Goal: Task Accomplishment & Management: Use online tool/utility

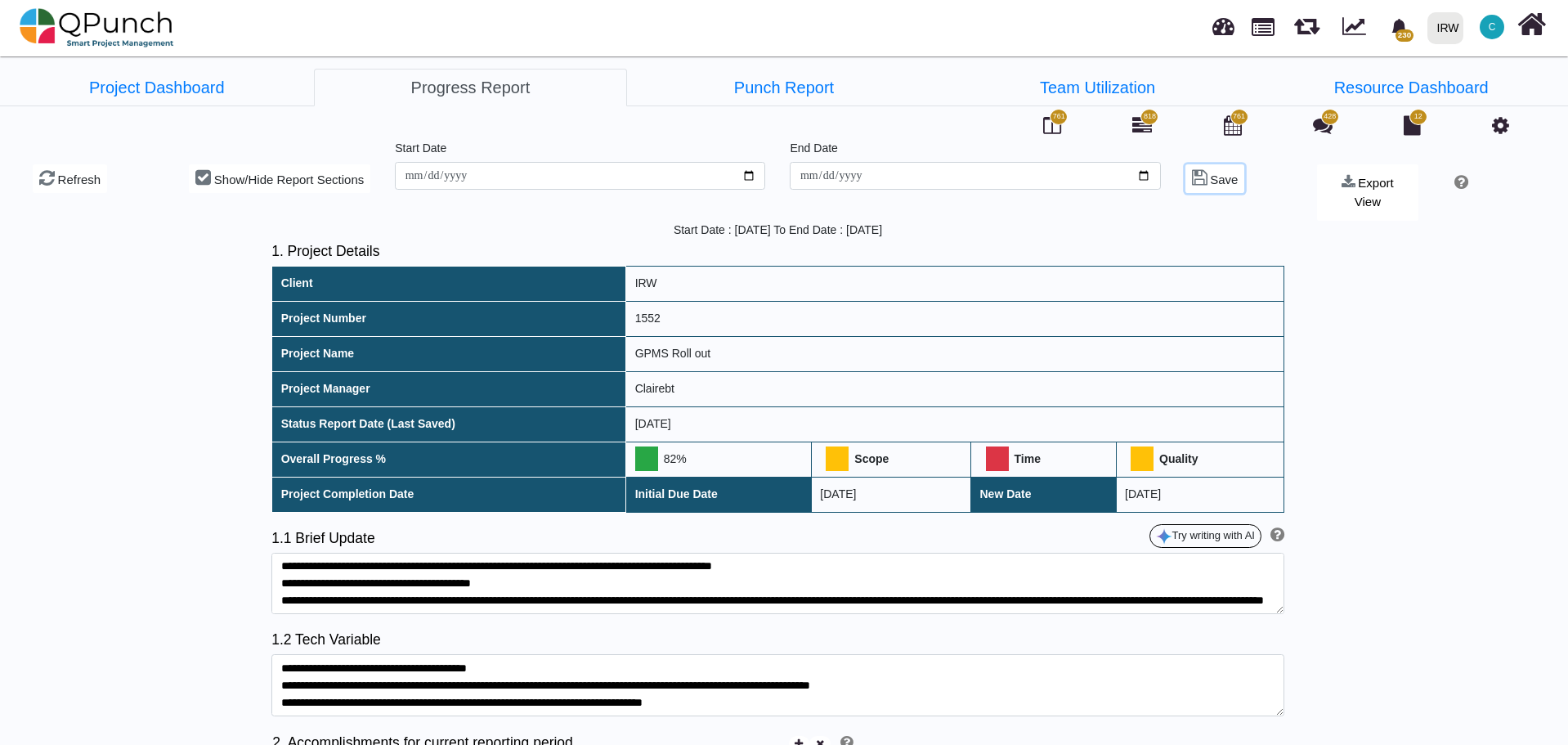
click at [1219, 180] on span "Save" at bounding box center [1223, 180] width 27 height 14
click at [178, 93] on link "Project Dashboard" at bounding box center [156, 88] width 314 height 38
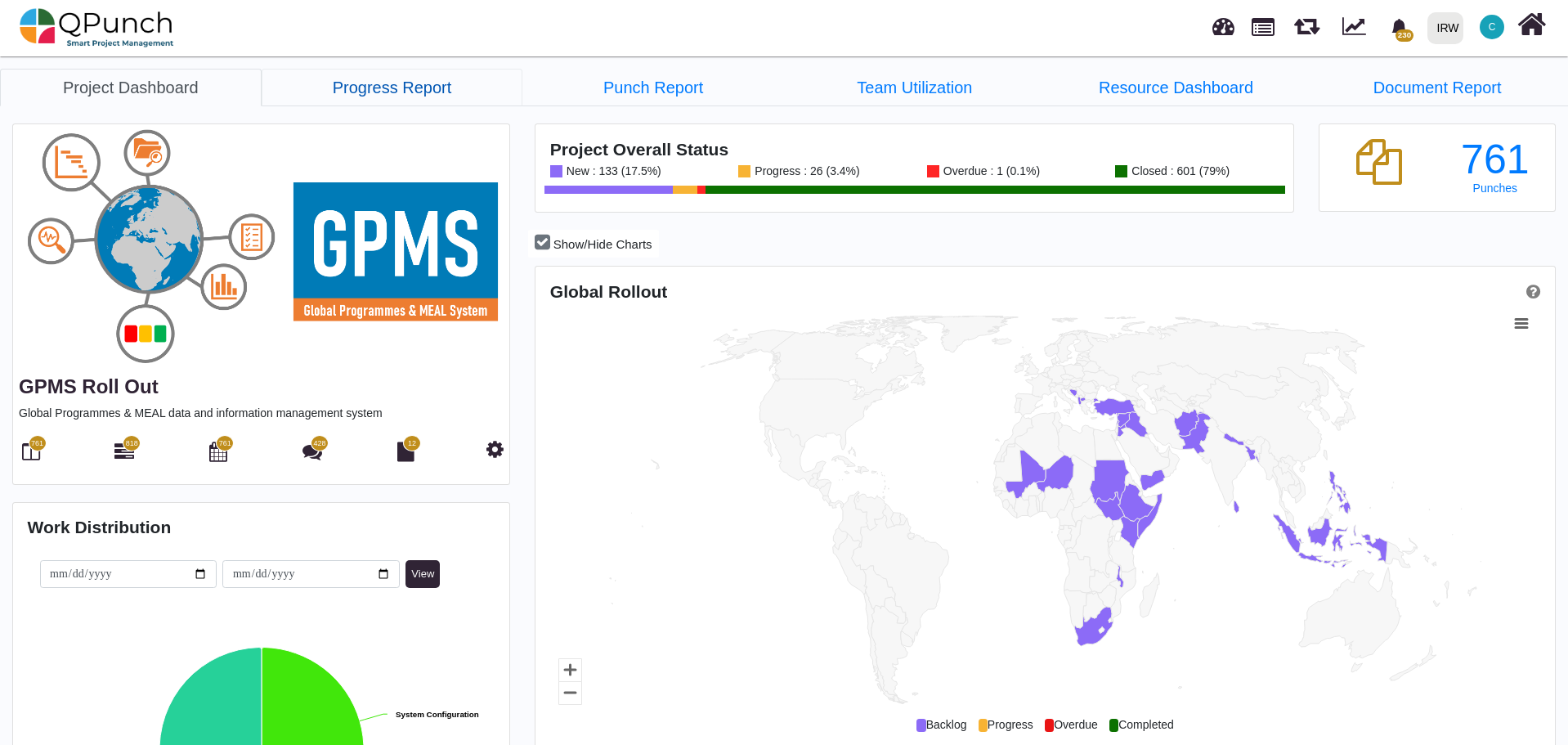
click at [430, 97] on link "Progress Report" at bounding box center [392, 88] width 261 height 38
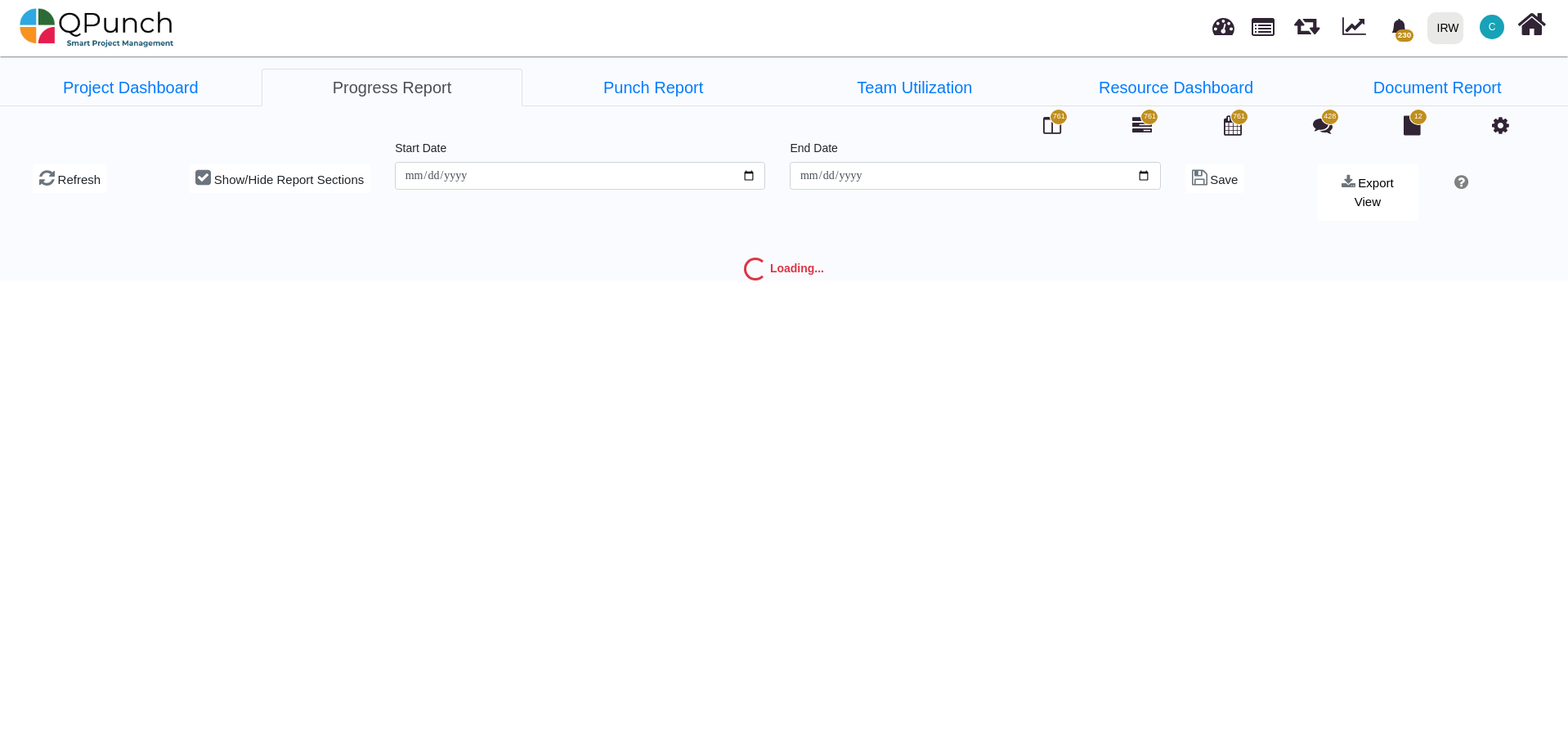
type input "**********"
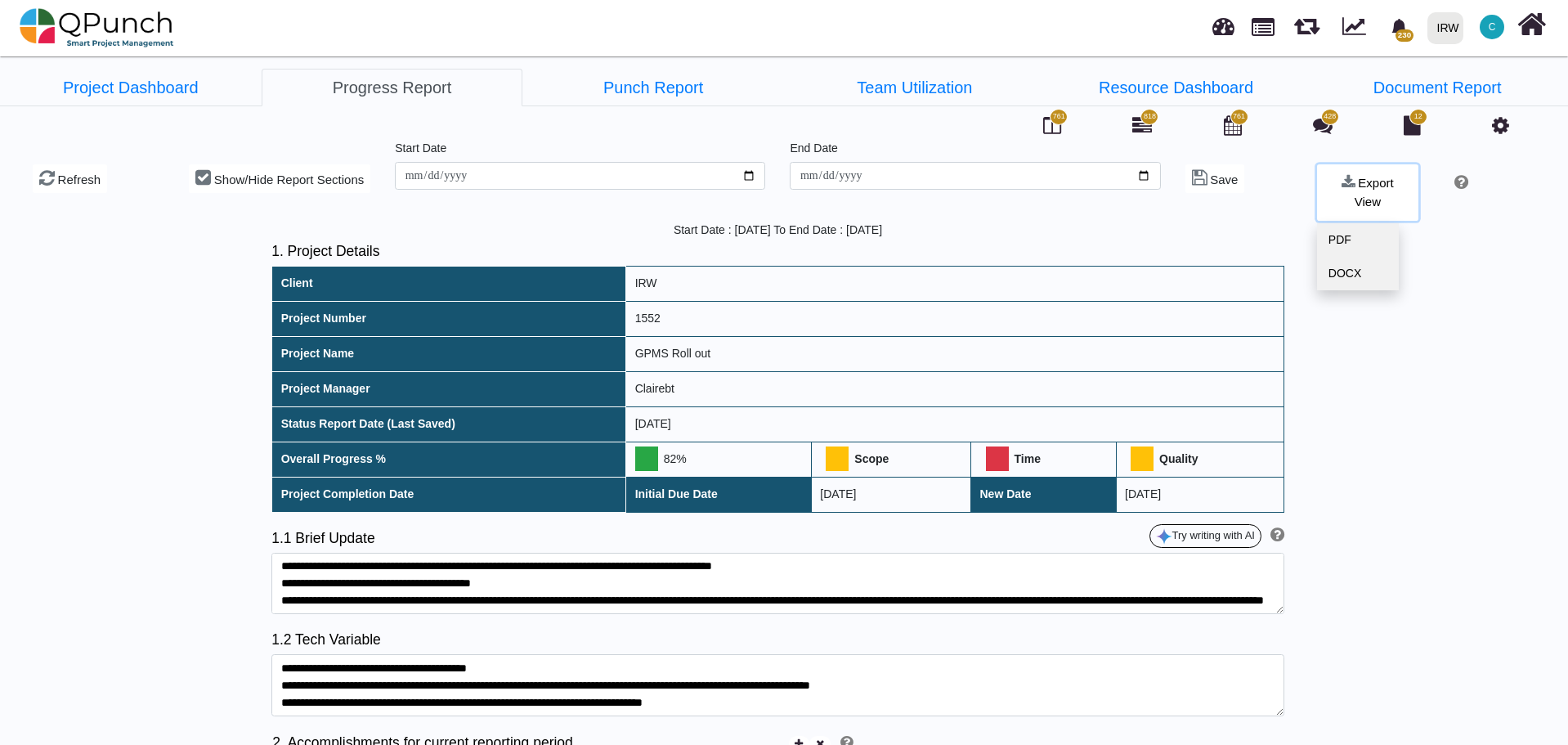
click at [1375, 190] on span "Export View" at bounding box center [1375, 192] width 40 height 33
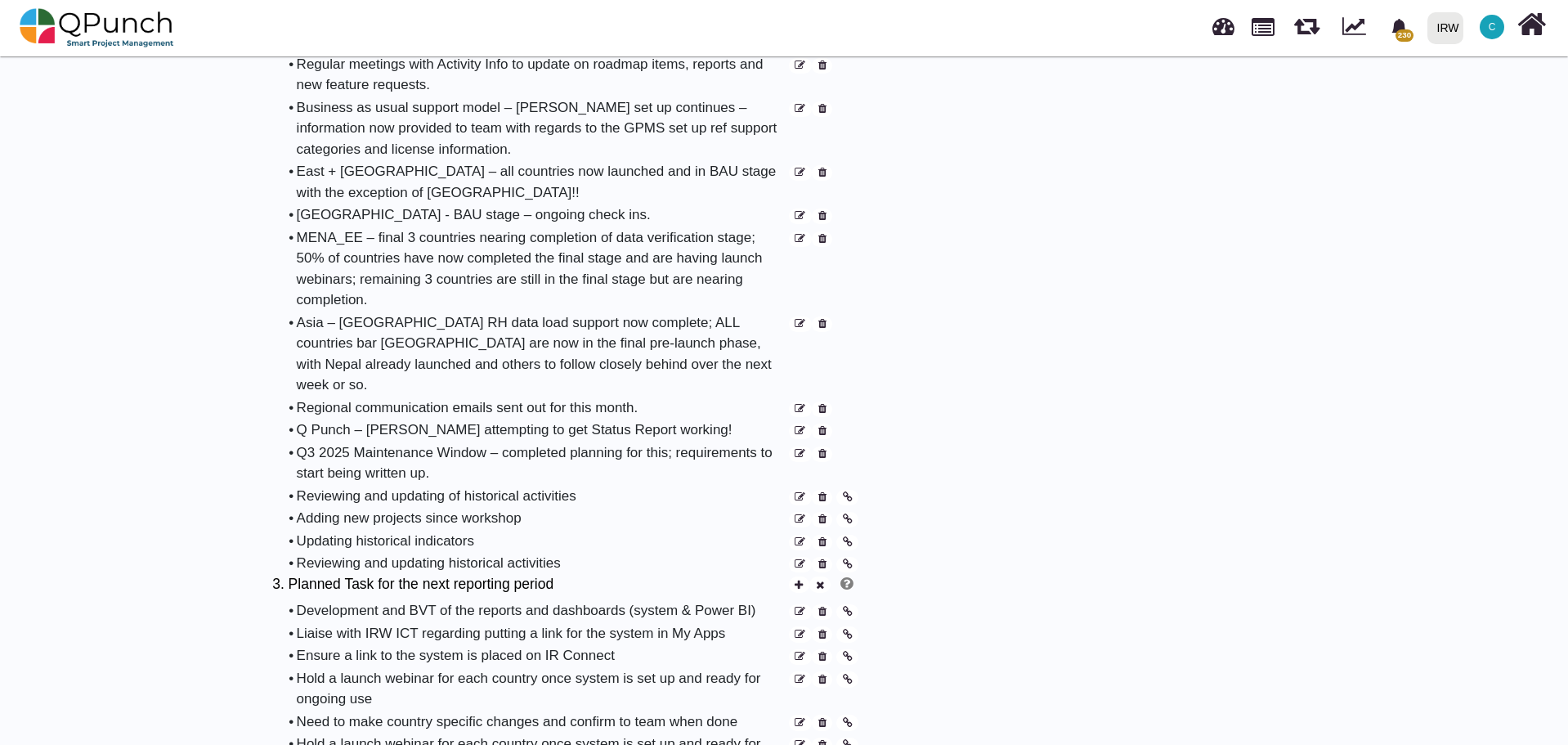
scroll to position [1308, 0]
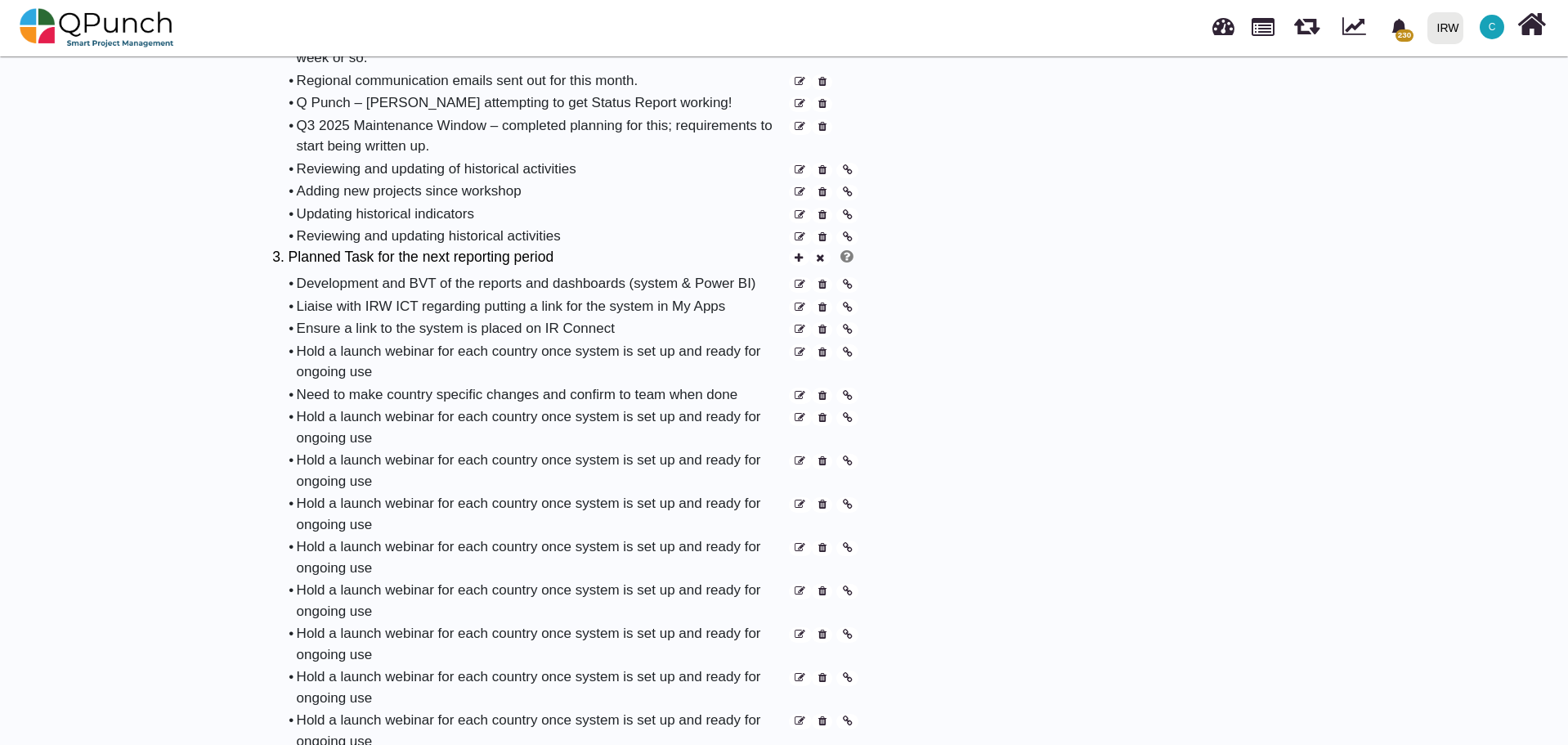
click at [823, 279] on icon at bounding box center [822, 284] width 9 height 10
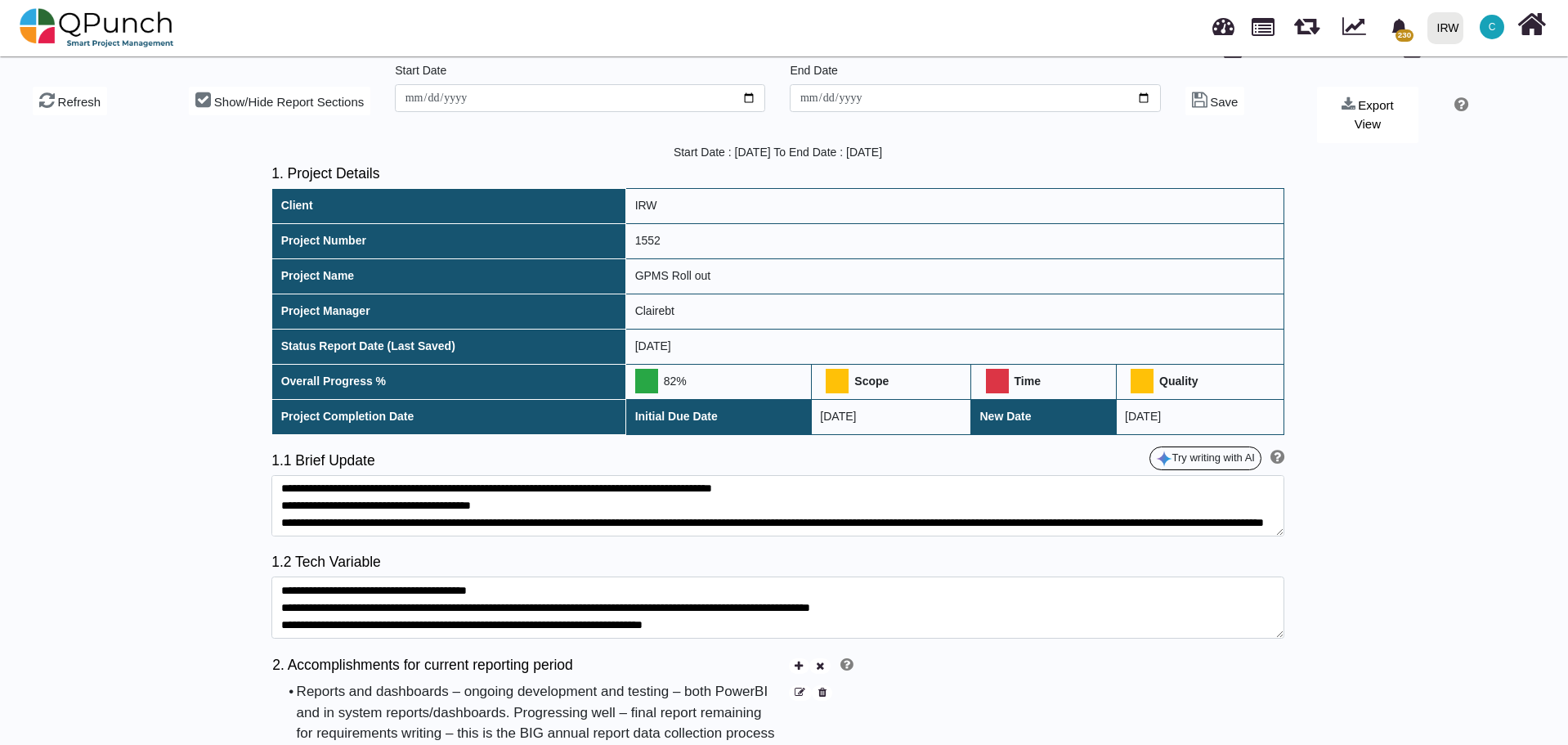
scroll to position [0, 0]
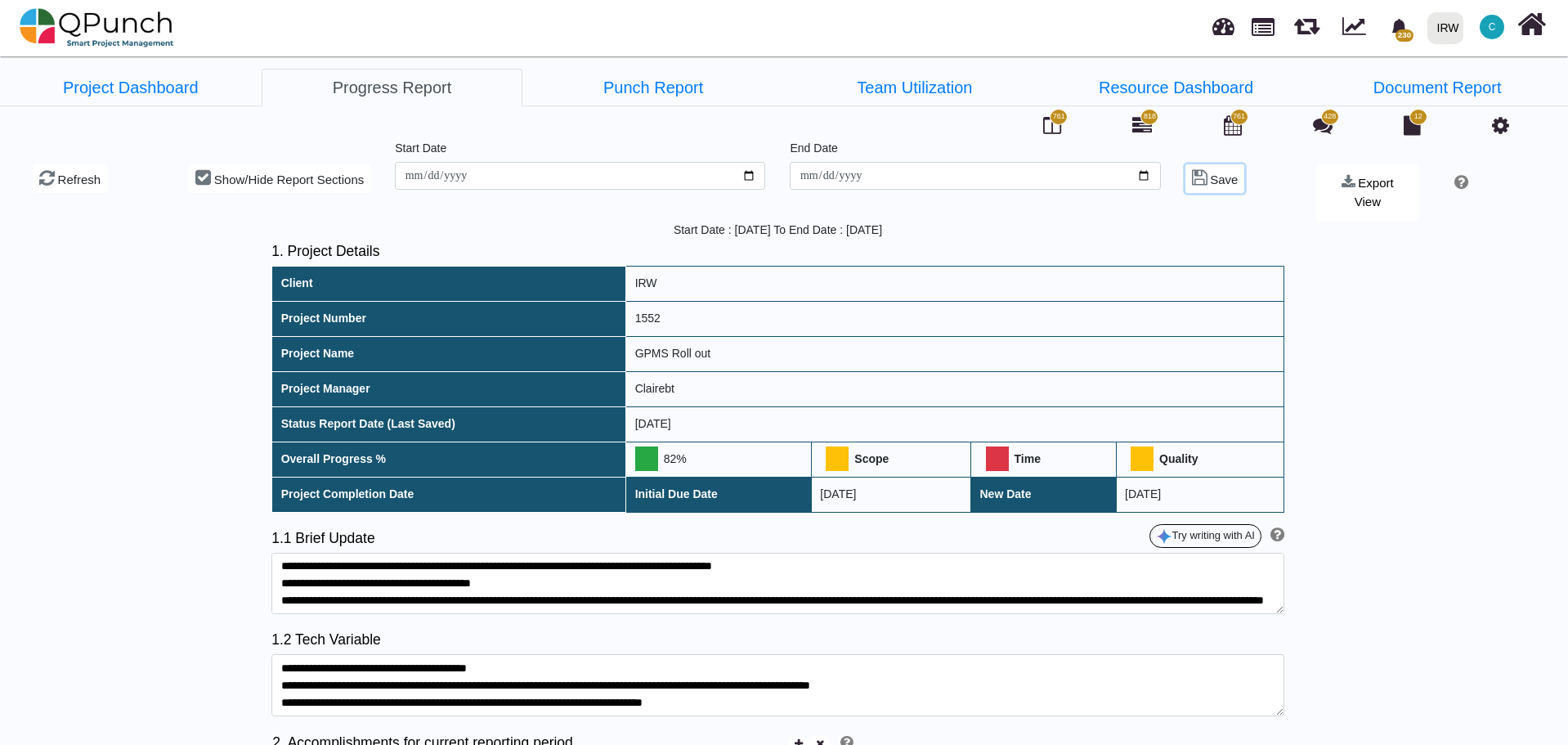
click at [1210, 177] on span "Save" at bounding box center [1223, 180] width 27 height 14
click at [646, 87] on link "Punch Report" at bounding box center [653, 88] width 261 height 38
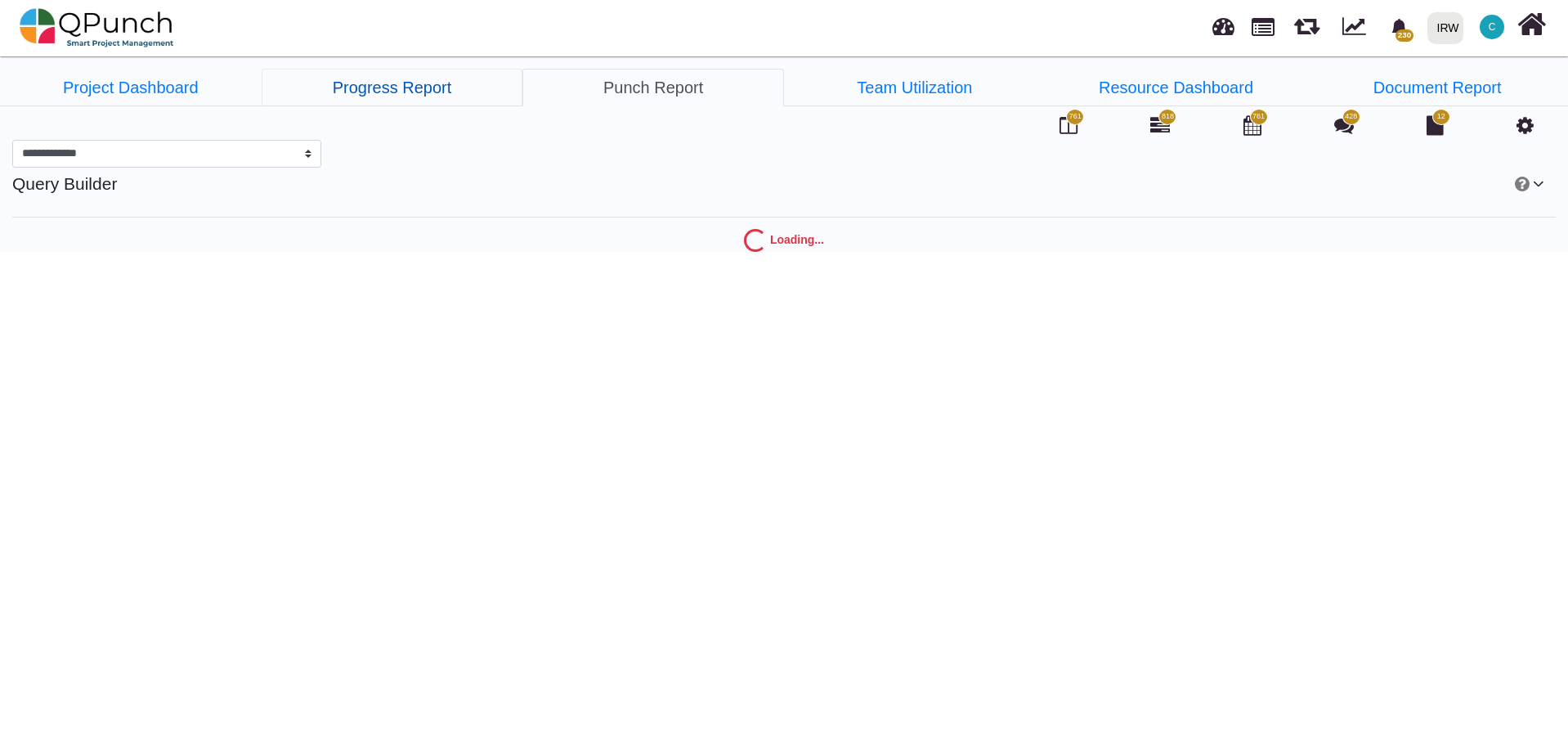
click at [441, 95] on link "Progress Report" at bounding box center [392, 88] width 261 height 38
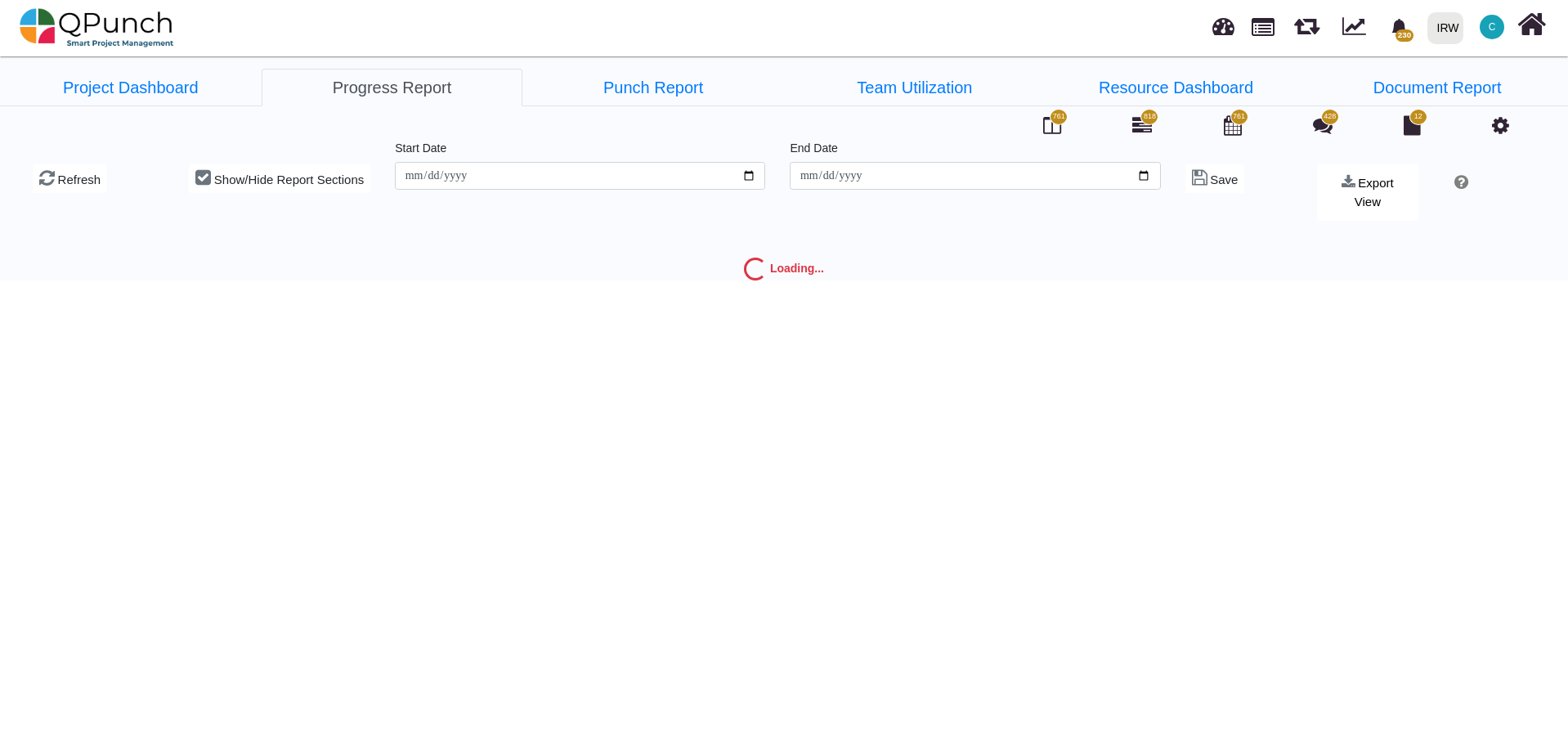
type input "**********"
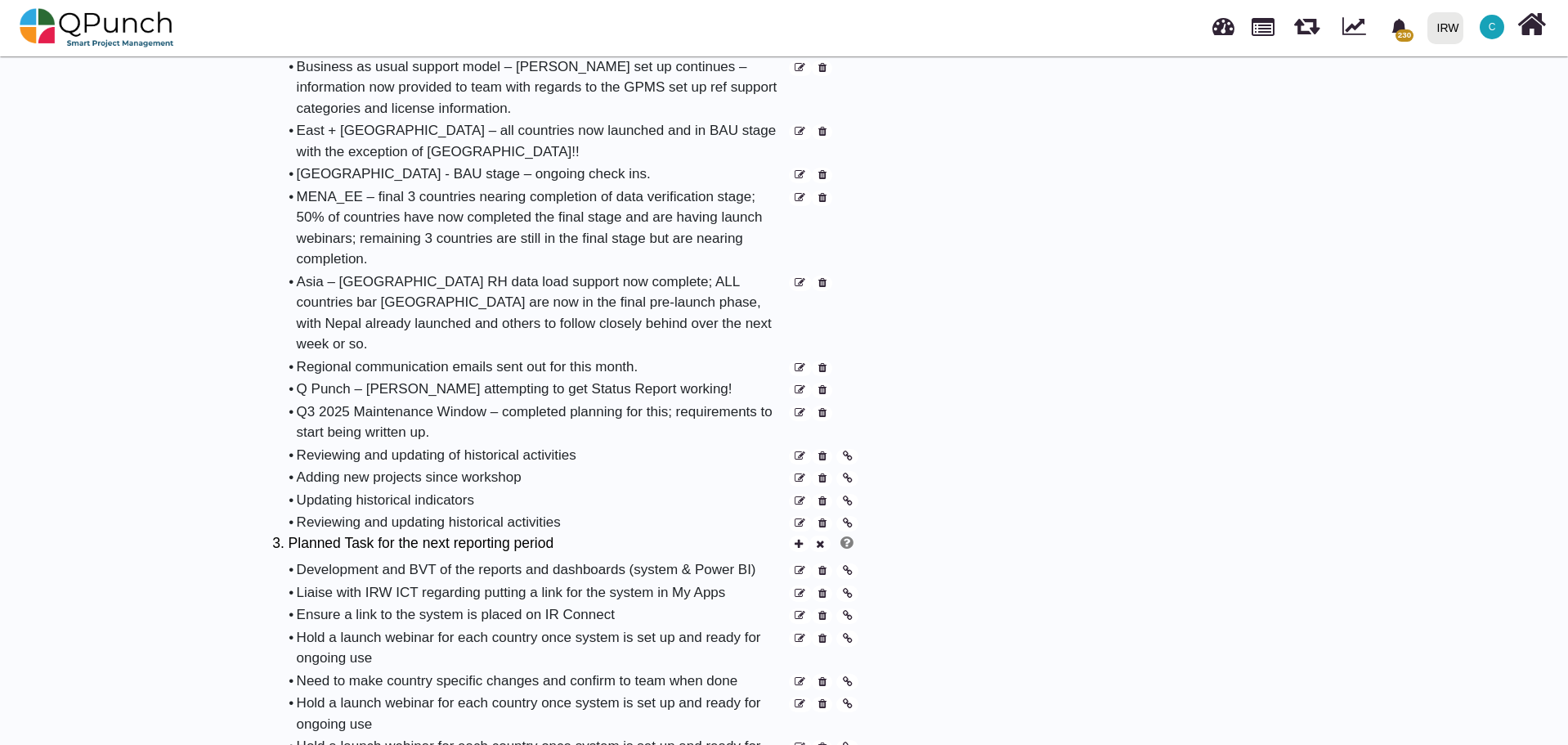
scroll to position [1063, 0]
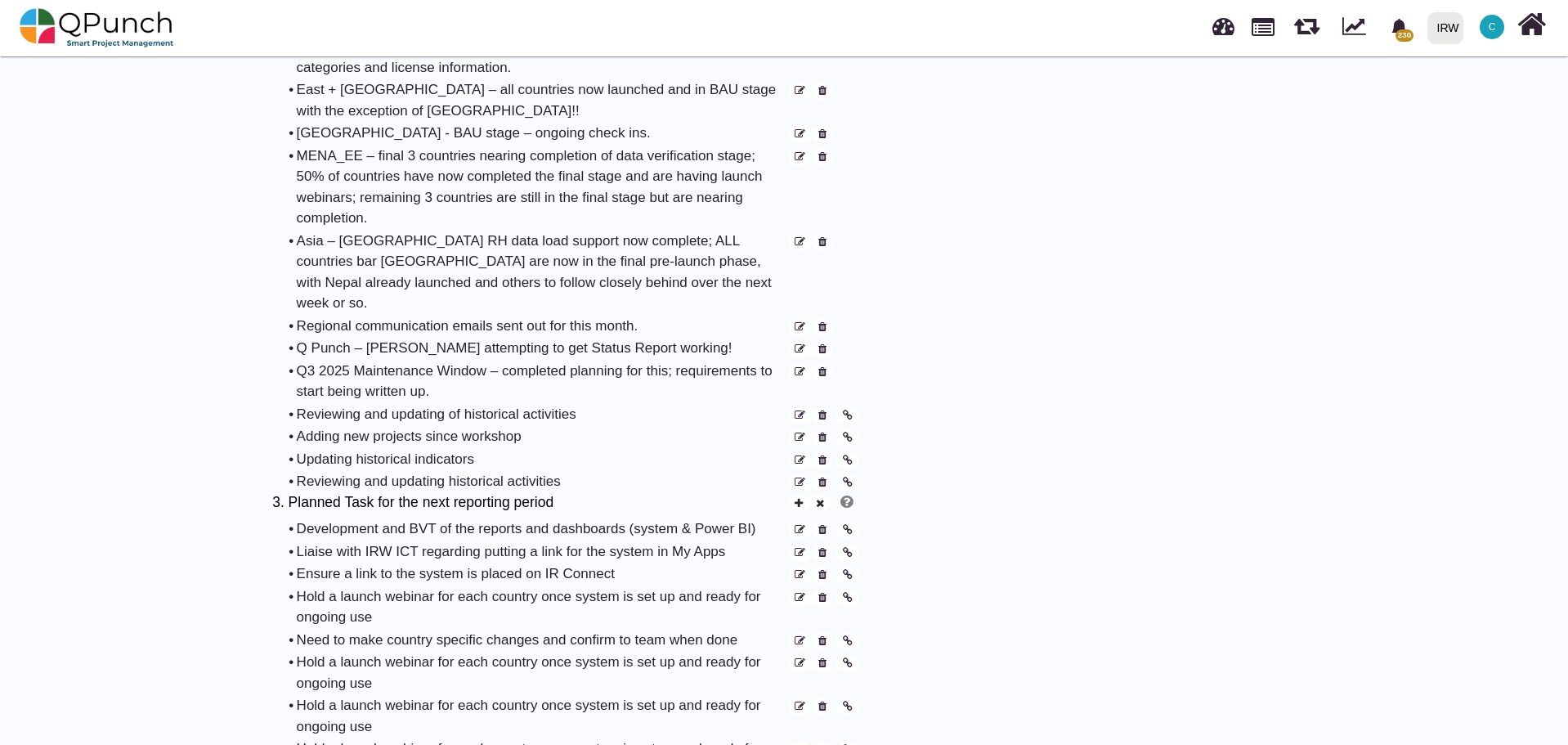
drag, startPoint x: 300, startPoint y: 493, endPoint x: 752, endPoint y: 498, distance: 452.0
click at [752, 518] on div "Development and BVT of the reports and dashboards (system & Power BI)" at bounding box center [541, 528] width 491 height 21
click at [712, 518] on div "Development and BVT of the reports and dashboards (system & Power BI)" at bounding box center [541, 528] width 491 height 21
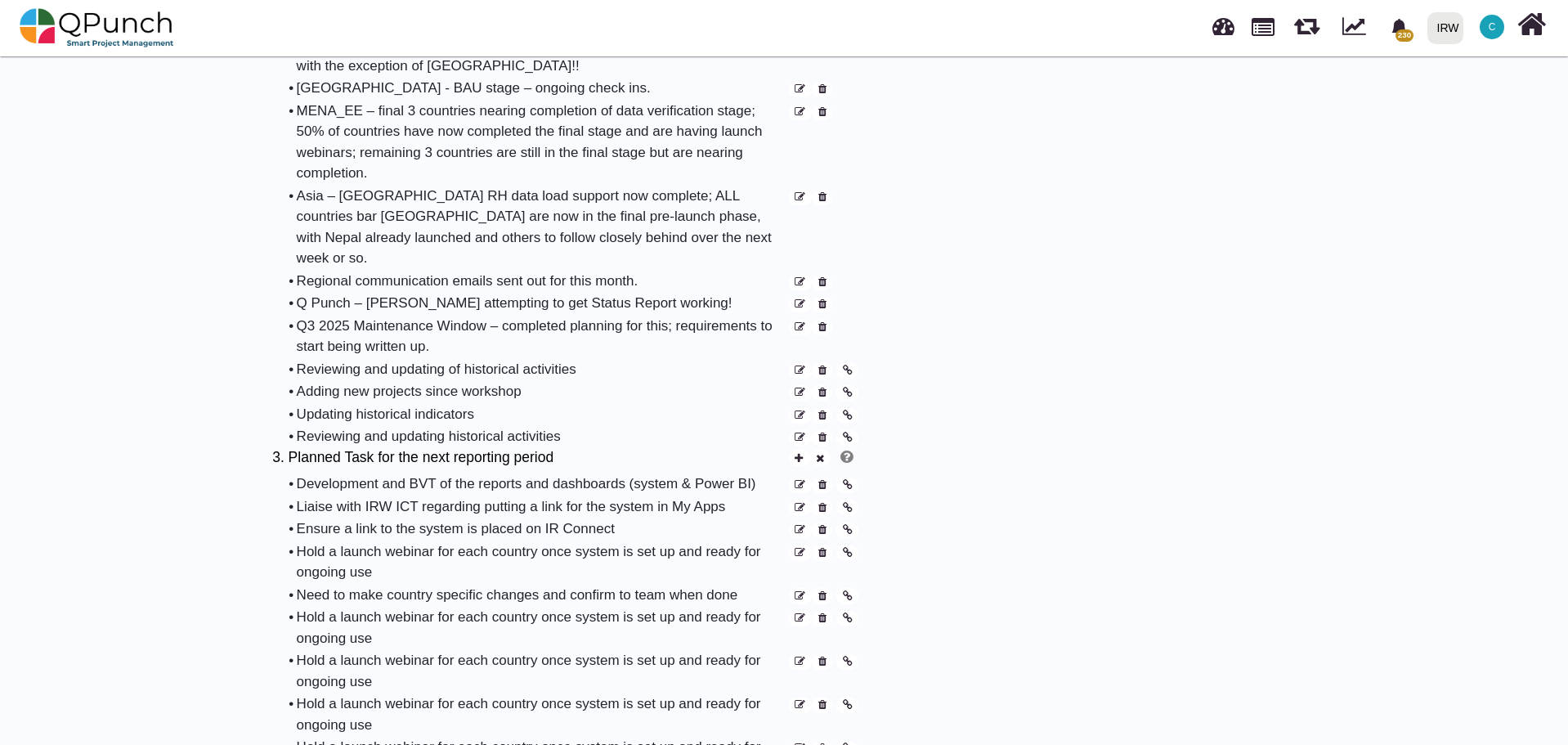
scroll to position [1145, 0]
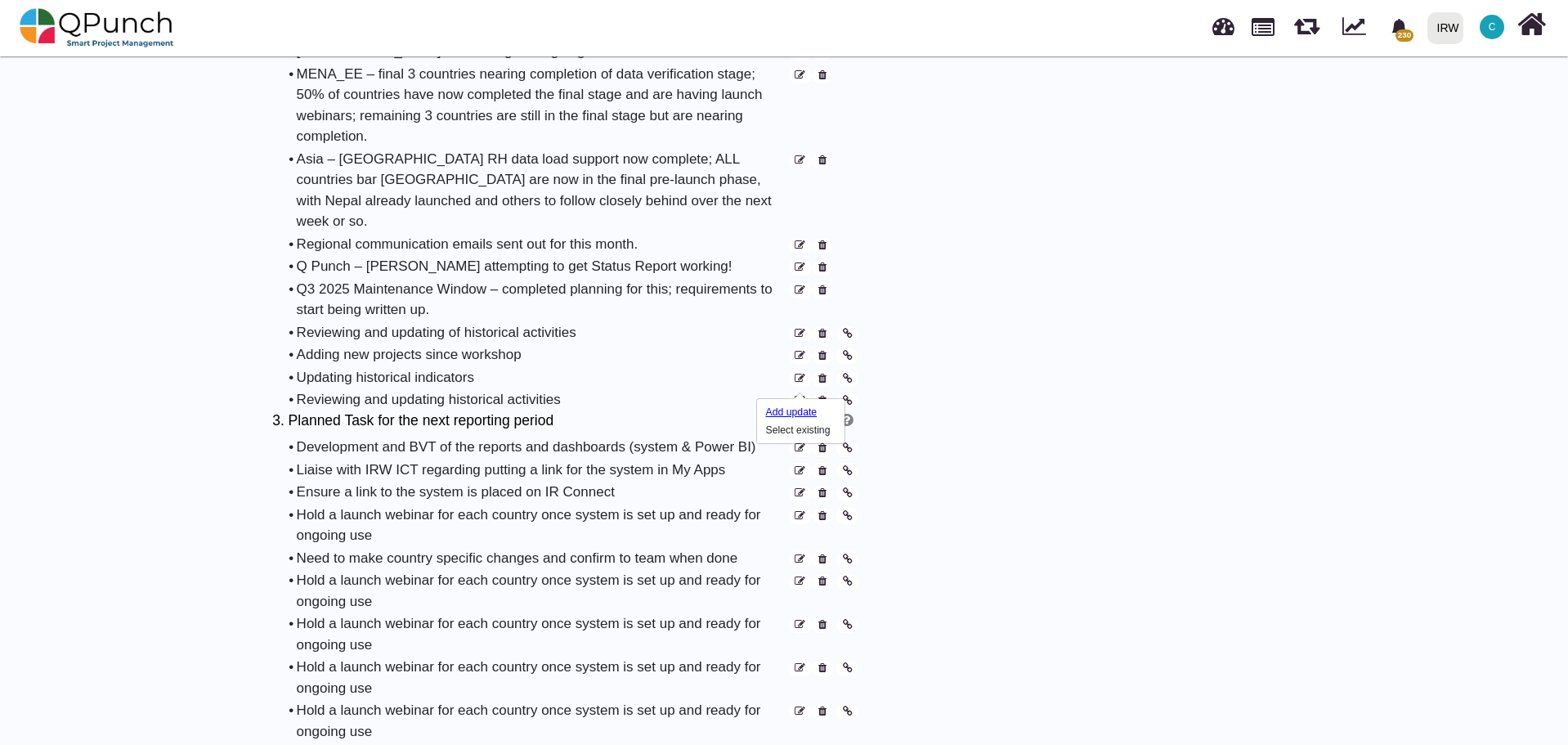
click at [784, 413] on div "Add update" at bounding box center [795, 412] width 58 height 15
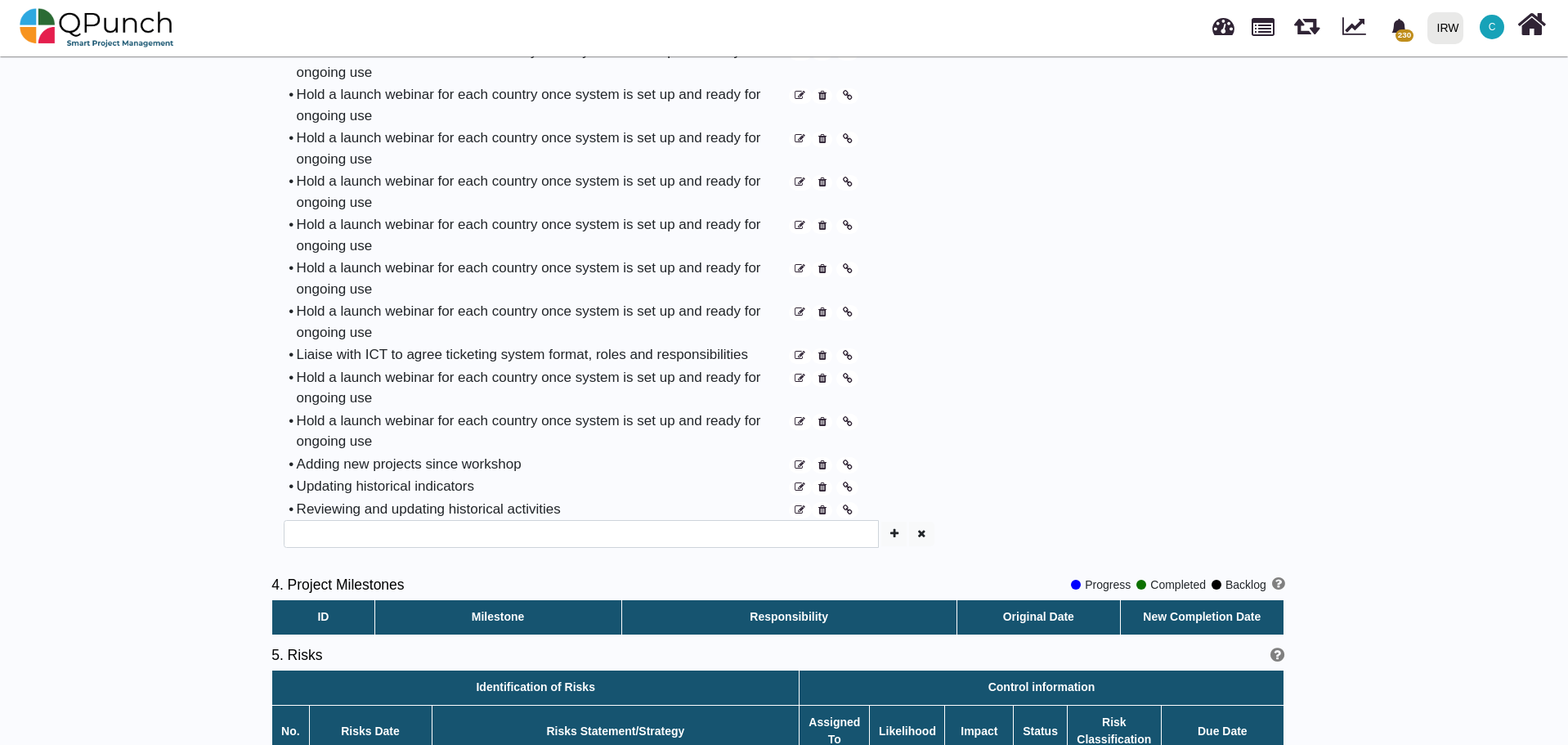
scroll to position [1881, 0]
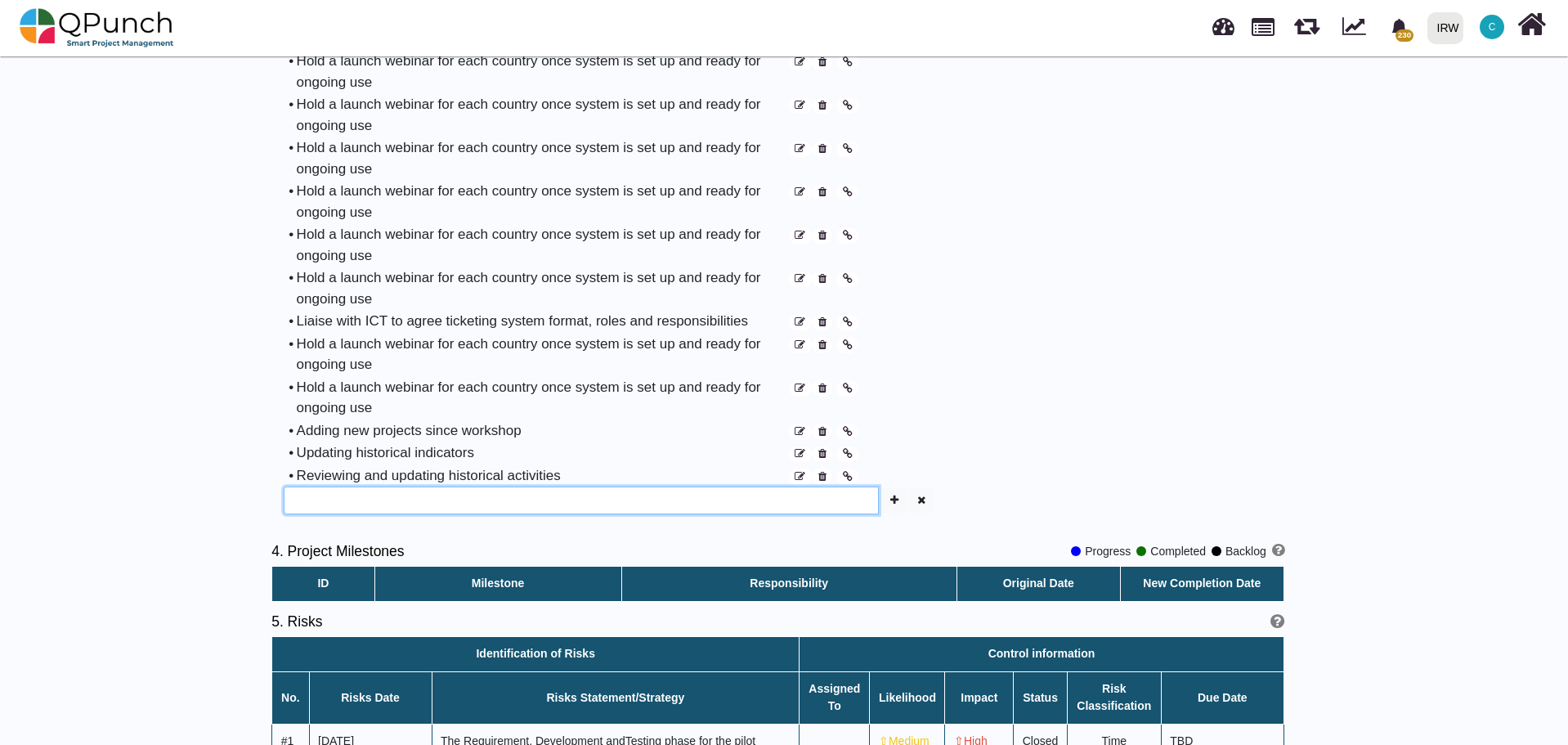
click at [594, 486] on input "text" at bounding box center [581, 500] width 595 height 27
type input "****"
click at [894, 495] on icon "button" at bounding box center [894, 500] width 9 height 10
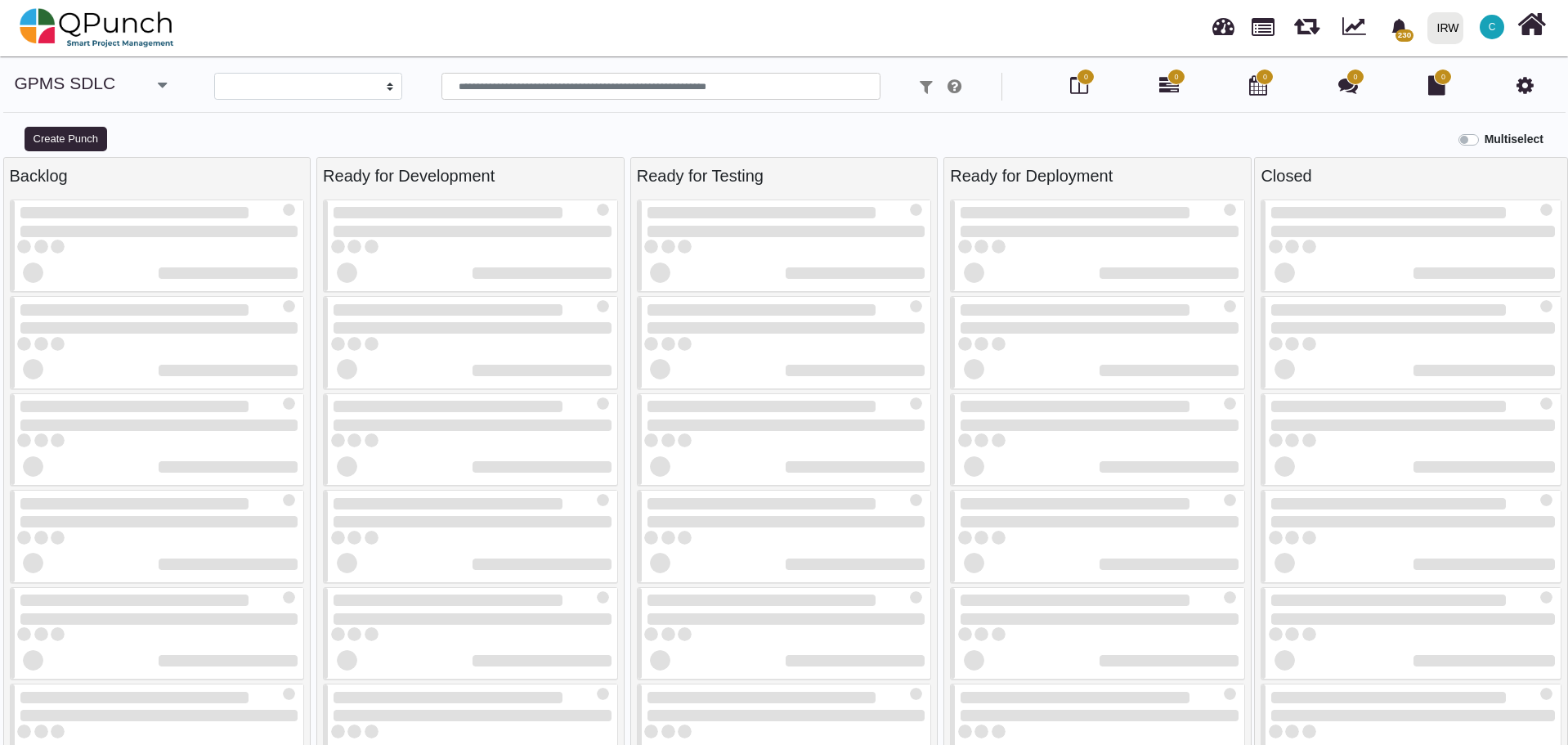
select select
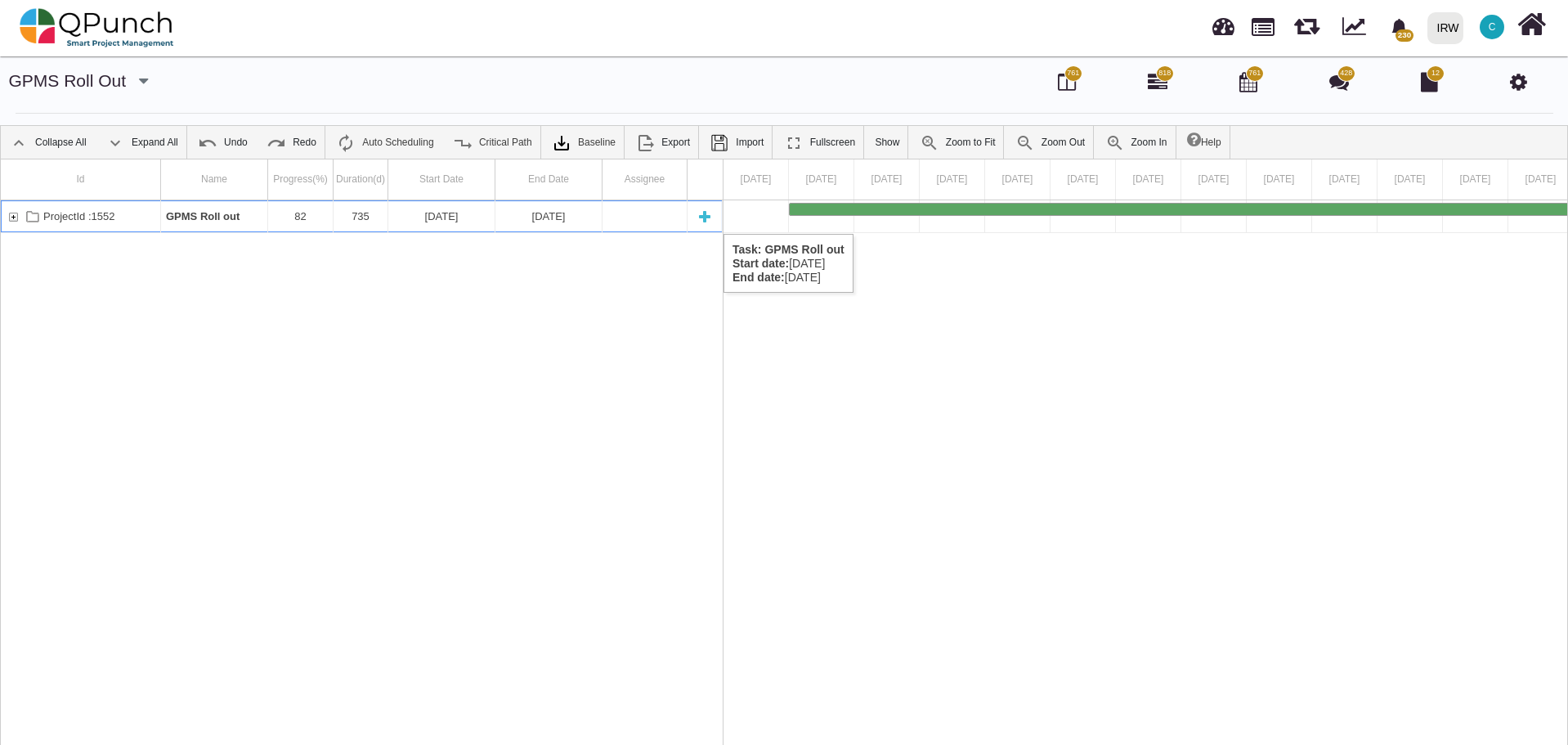
click at [15, 217] on div "ProjectId :1552" at bounding box center [13, 216] width 15 height 32
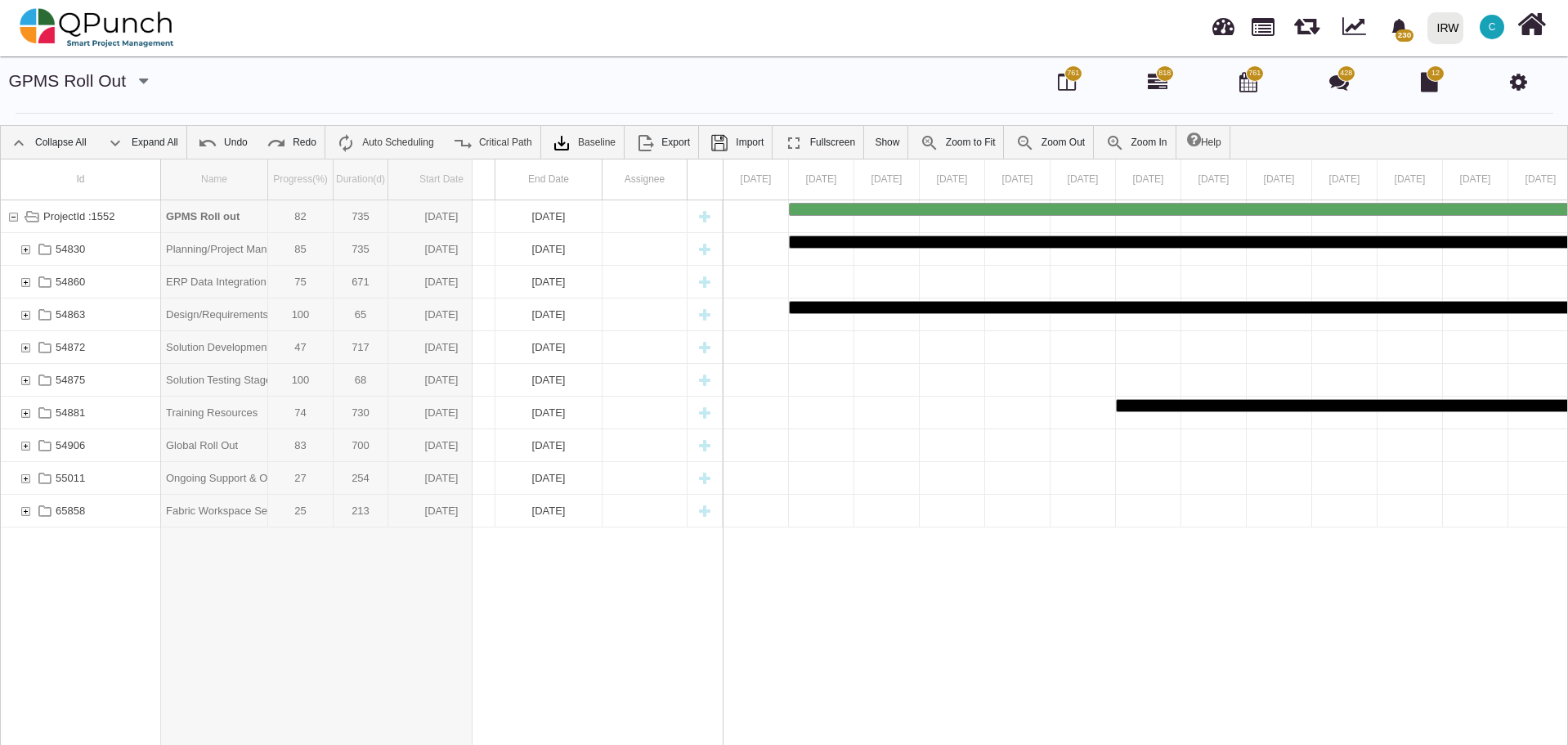
drag, startPoint x: 267, startPoint y: 179, endPoint x: 488, endPoint y: 190, distance: 221.3
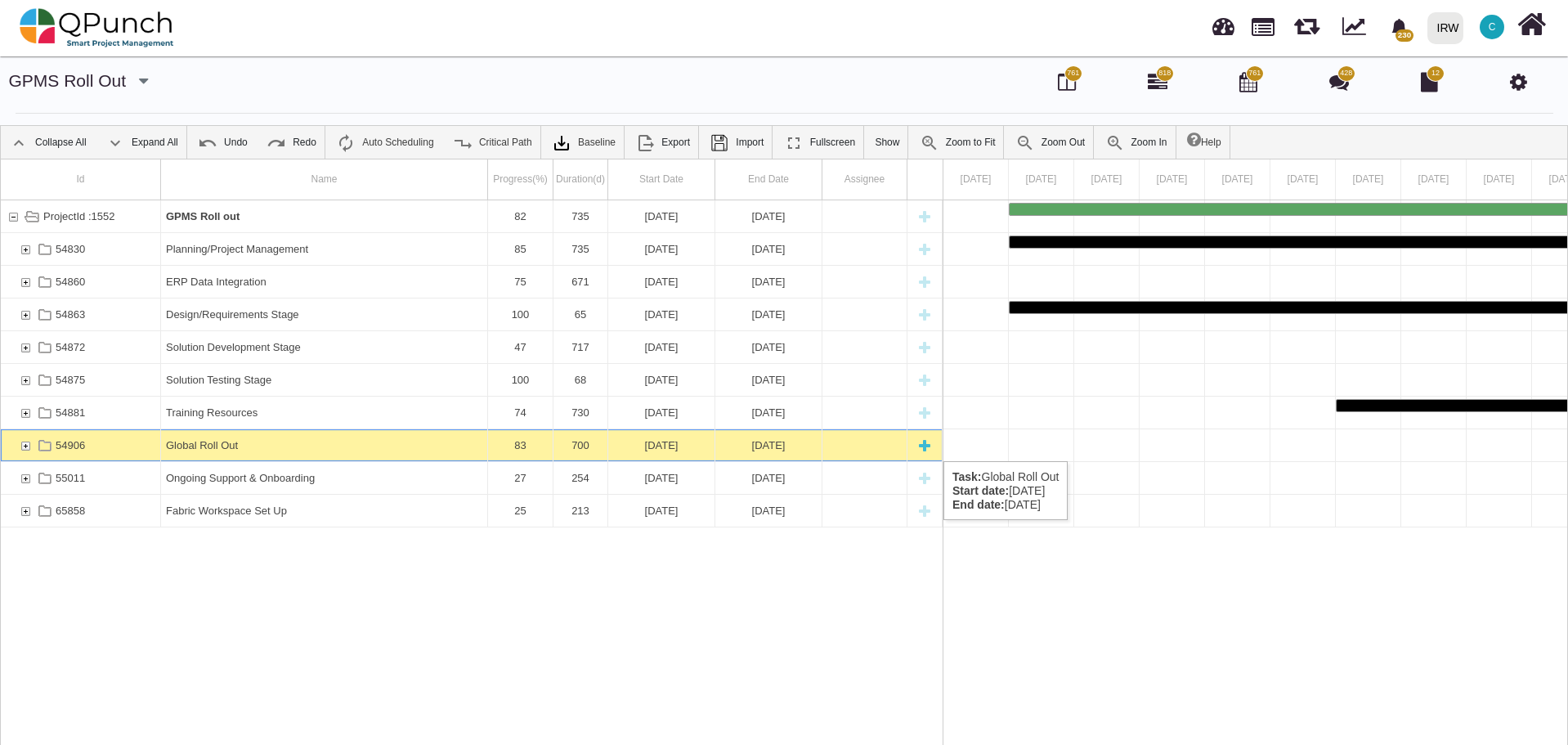
click at [25, 445] on div "54906" at bounding box center [25, 445] width 15 height 32
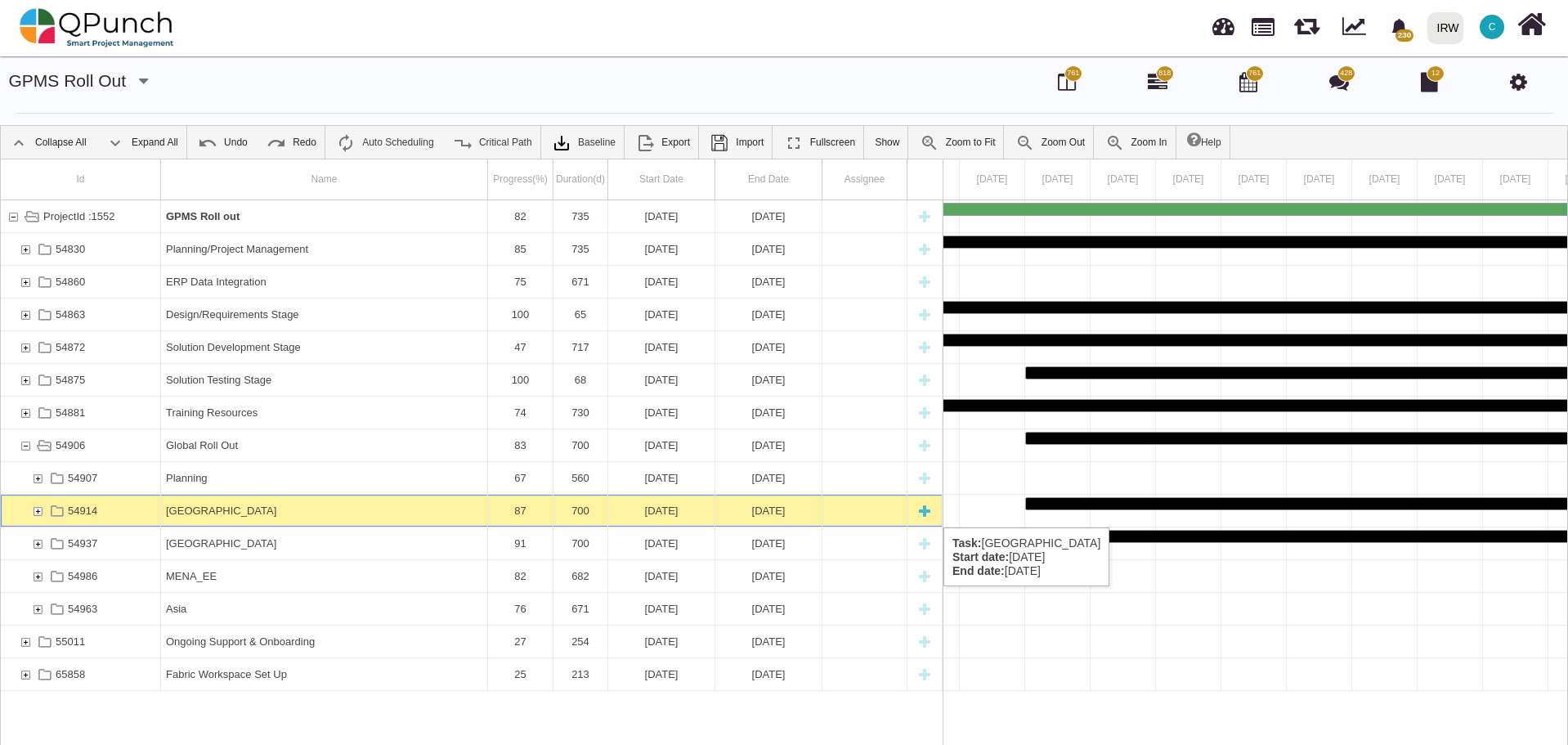
click at [38, 511] on div "54914" at bounding box center [37, 510] width 15 height 32
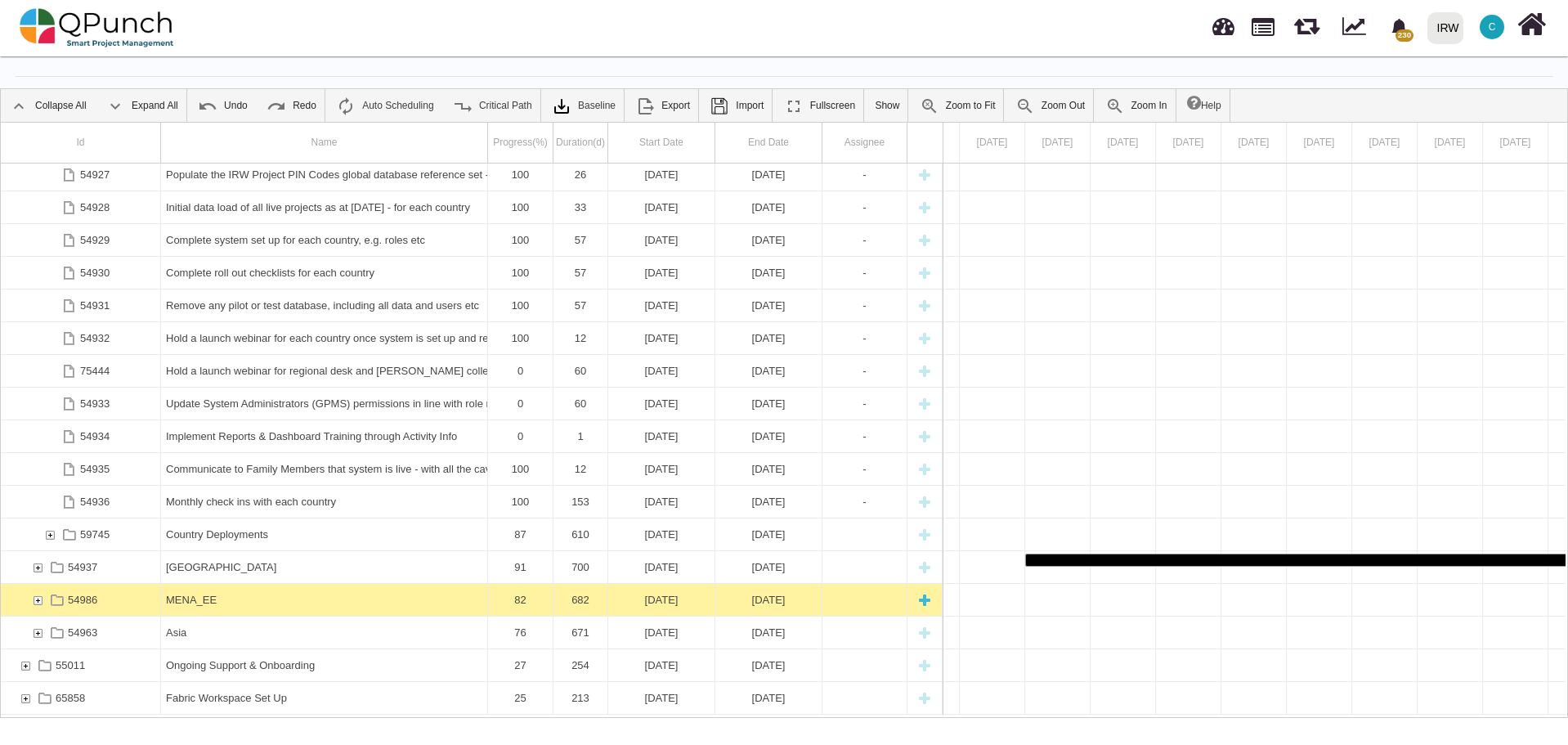
scroll to position [52, 0]
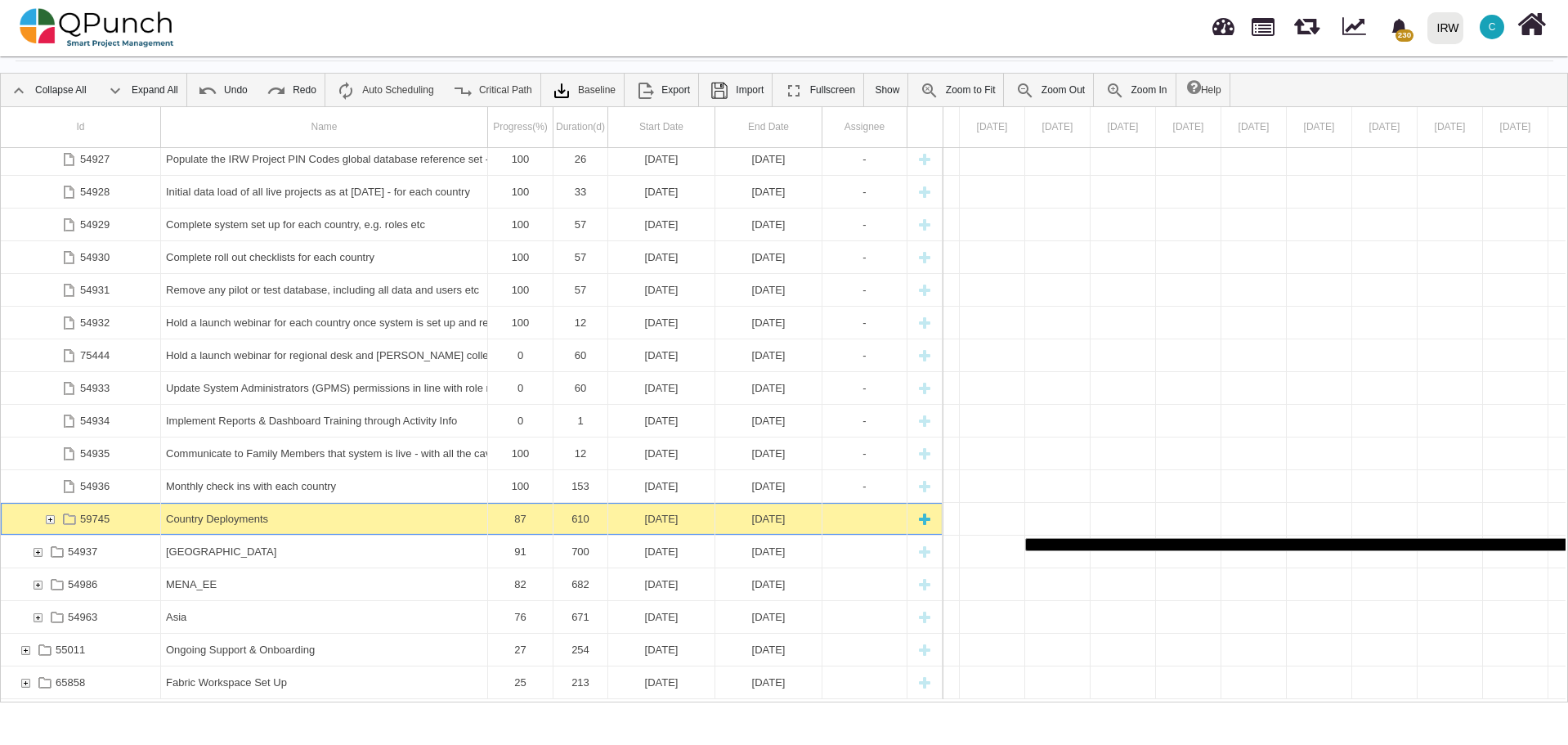
click at [46, 516] on div "59745" at bounding box center [49, 518] width 15 height 32
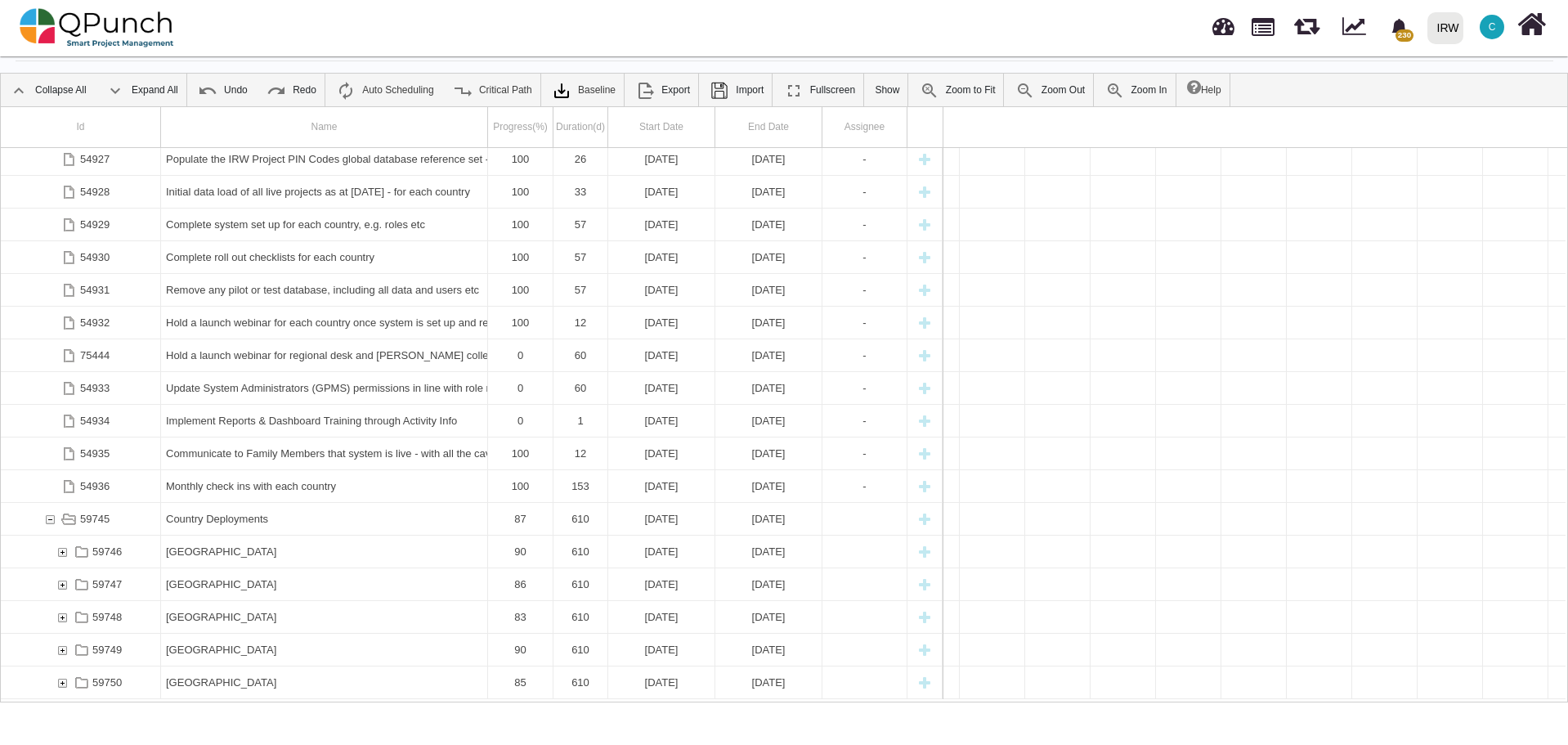
scroll to position [0, 8159]
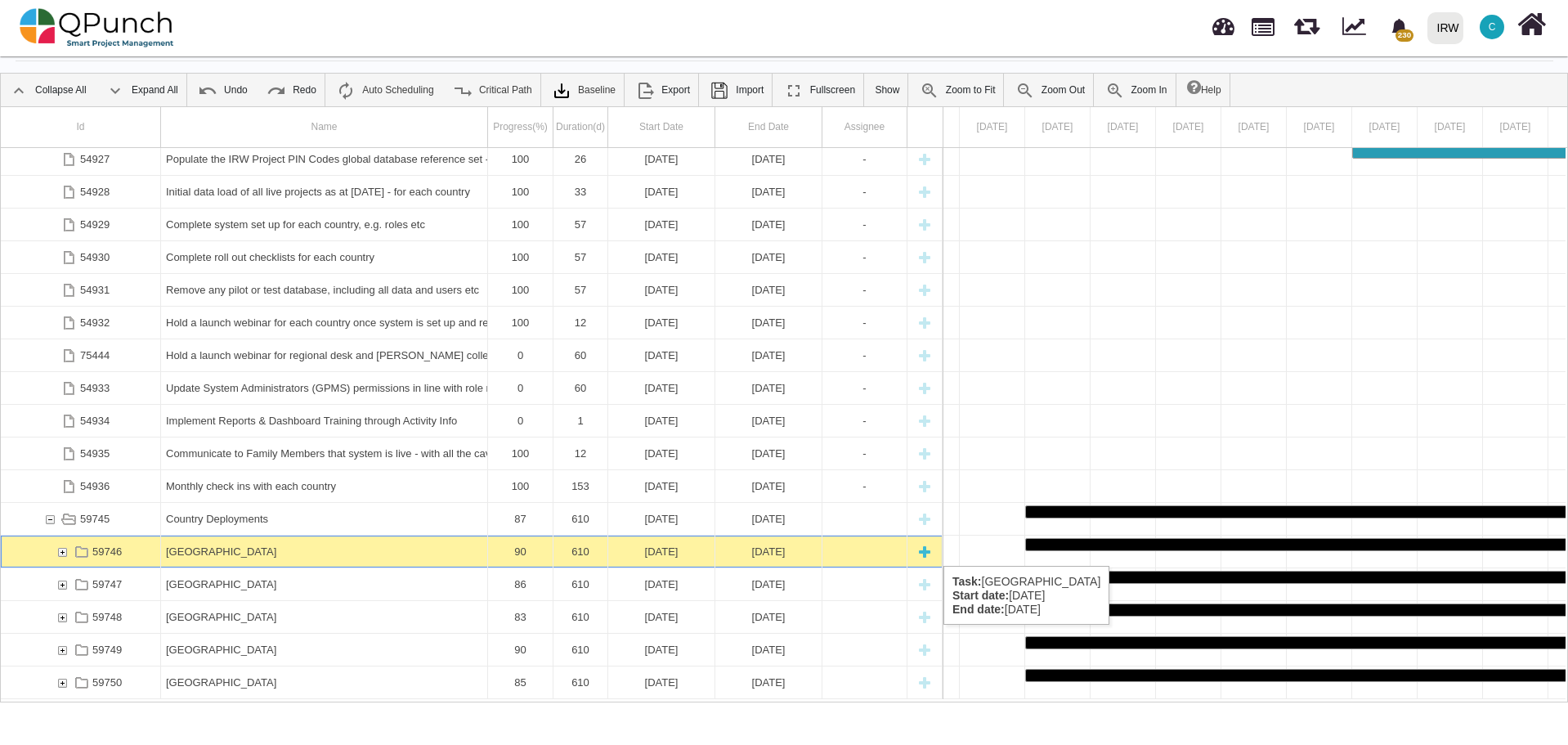
click at [271, 549] on div "[GEOGRAPHIC_DATA]" at bounding box center [324, 551] width 316 height 32
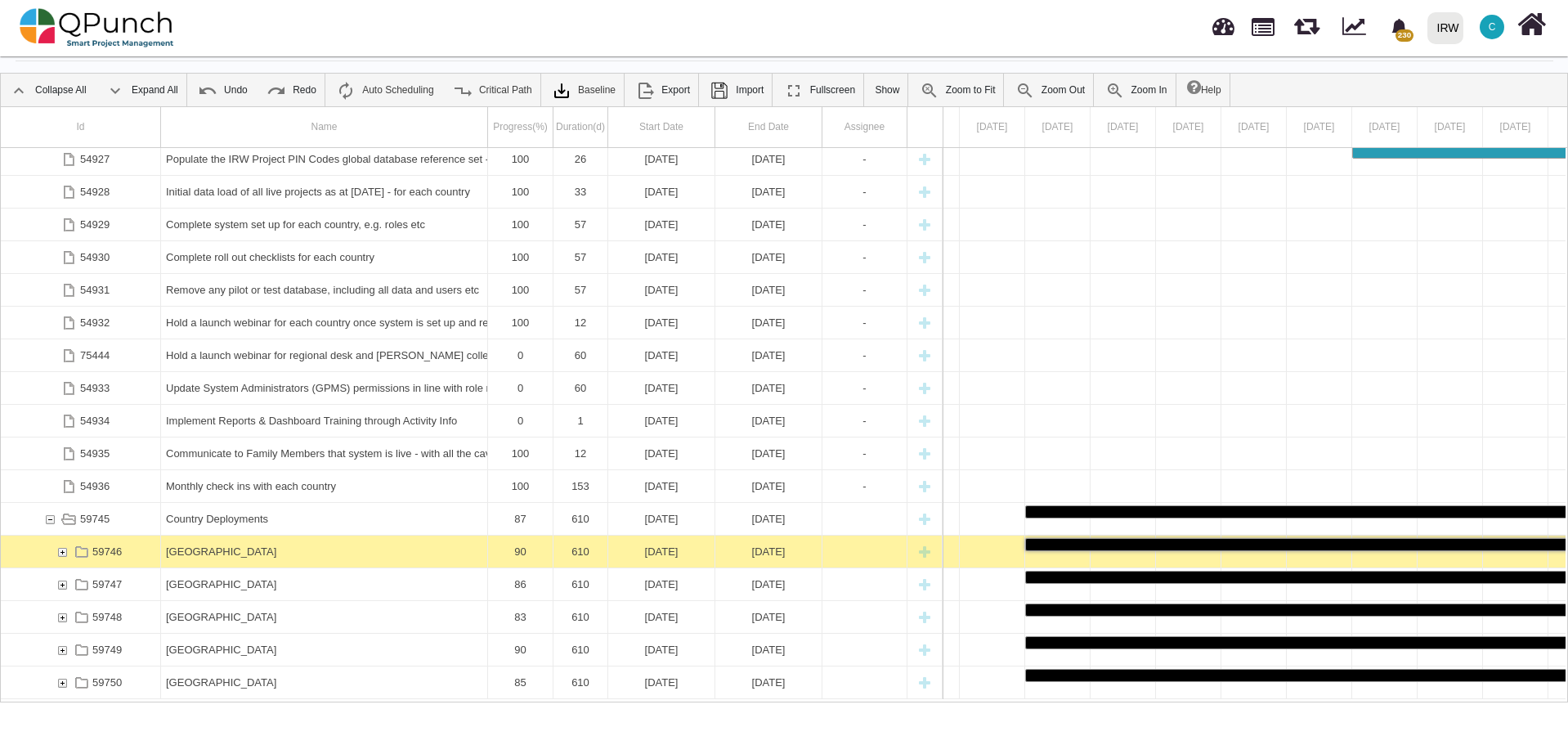
click at [271, 549] on div "[GEOGRAPHIC_DATA]" at bounding box center [324, 551] width 316 height 32
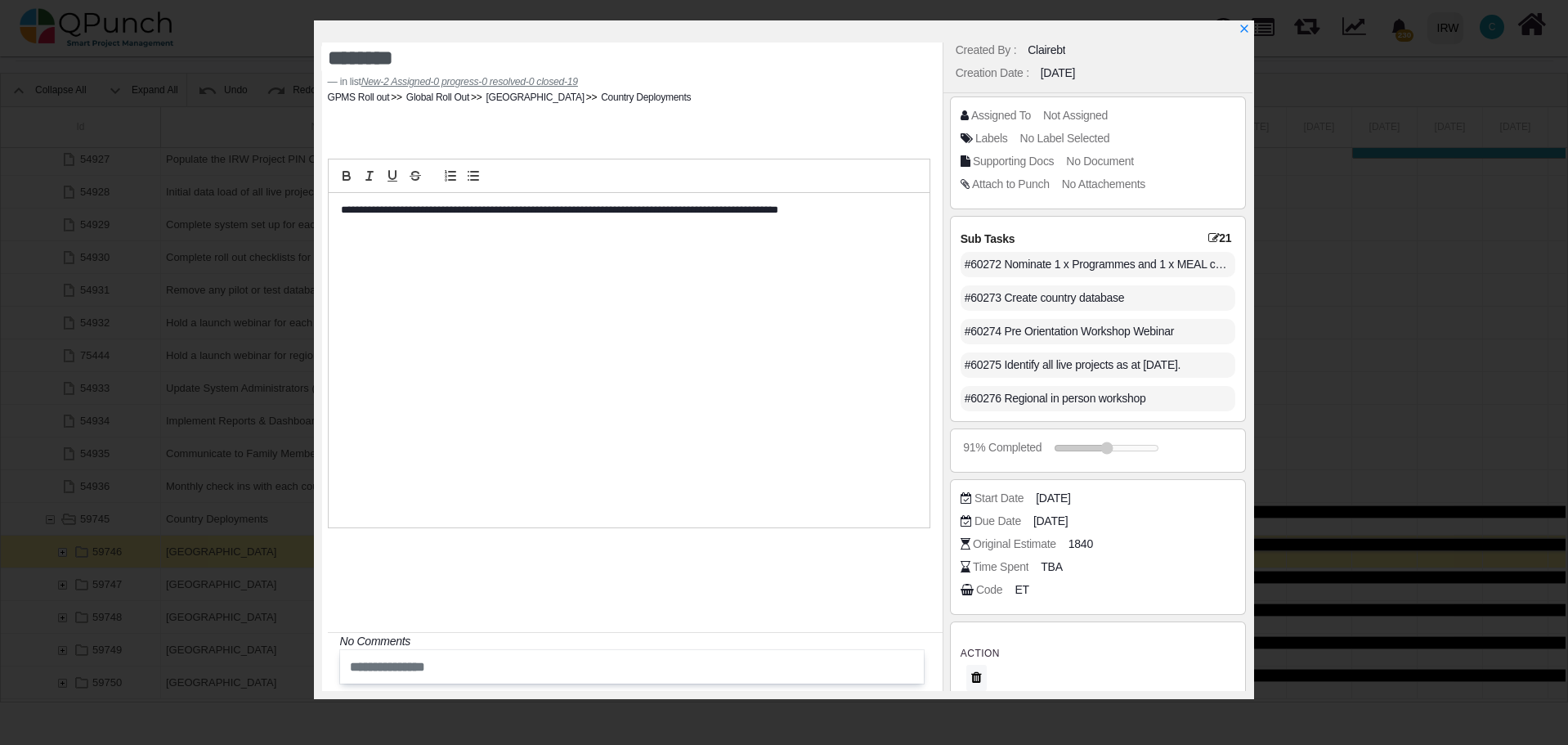
scroll to position [49, 0]
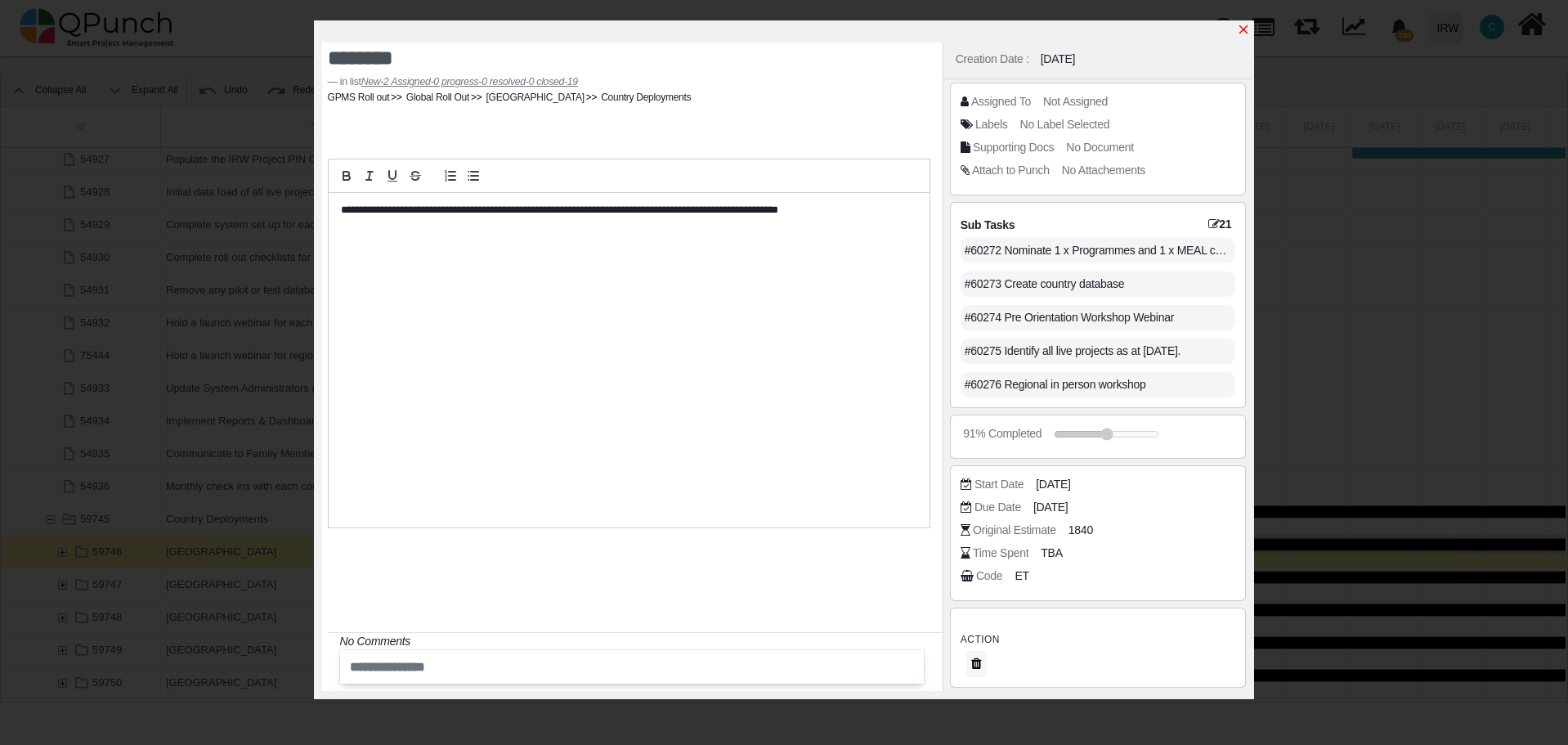
click at [1247, 31] on icon "x" at bounding box center [1243, 29] width 13 height 13
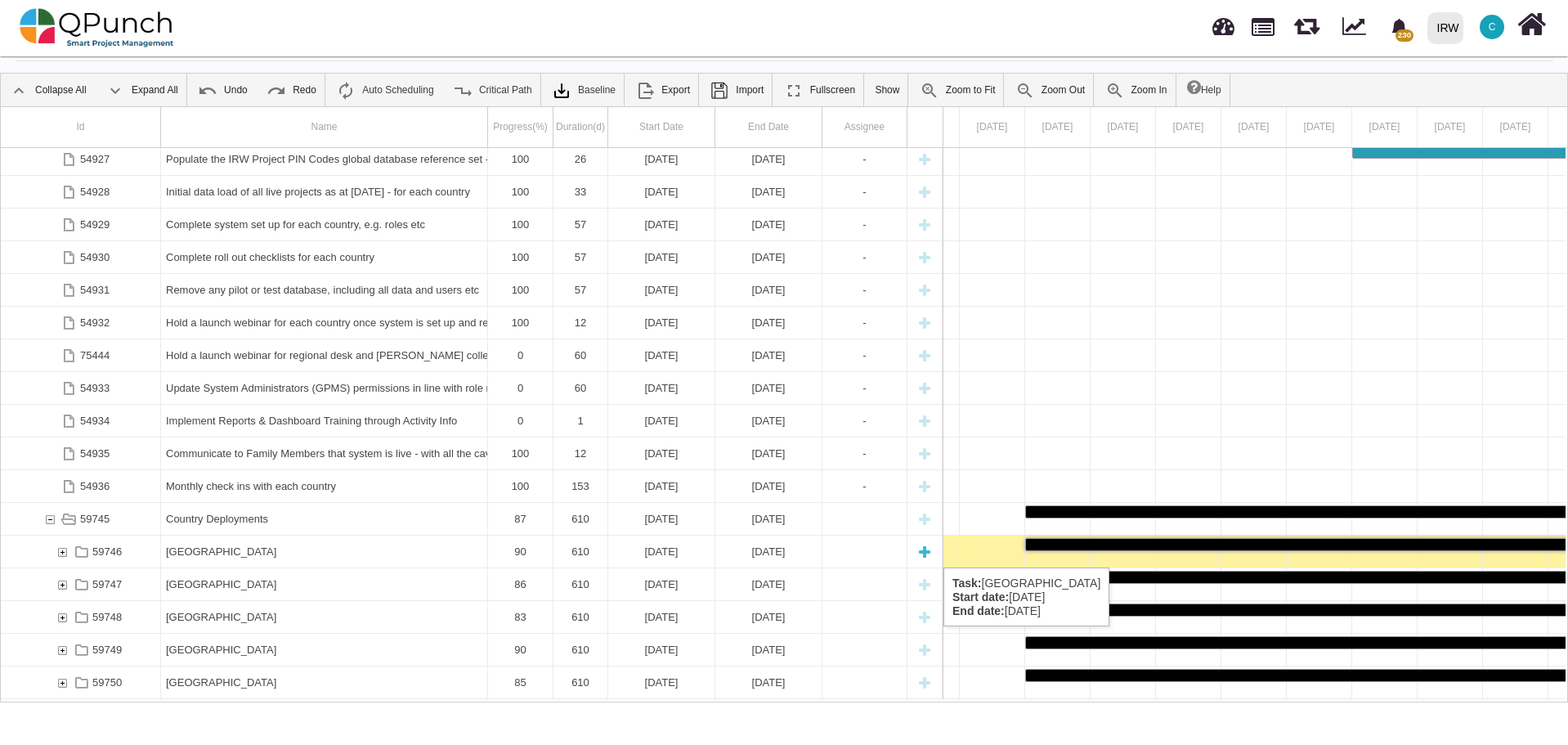
click at [58, 551] on div "59746" at bounding box center [62, 551] width 15 height 32
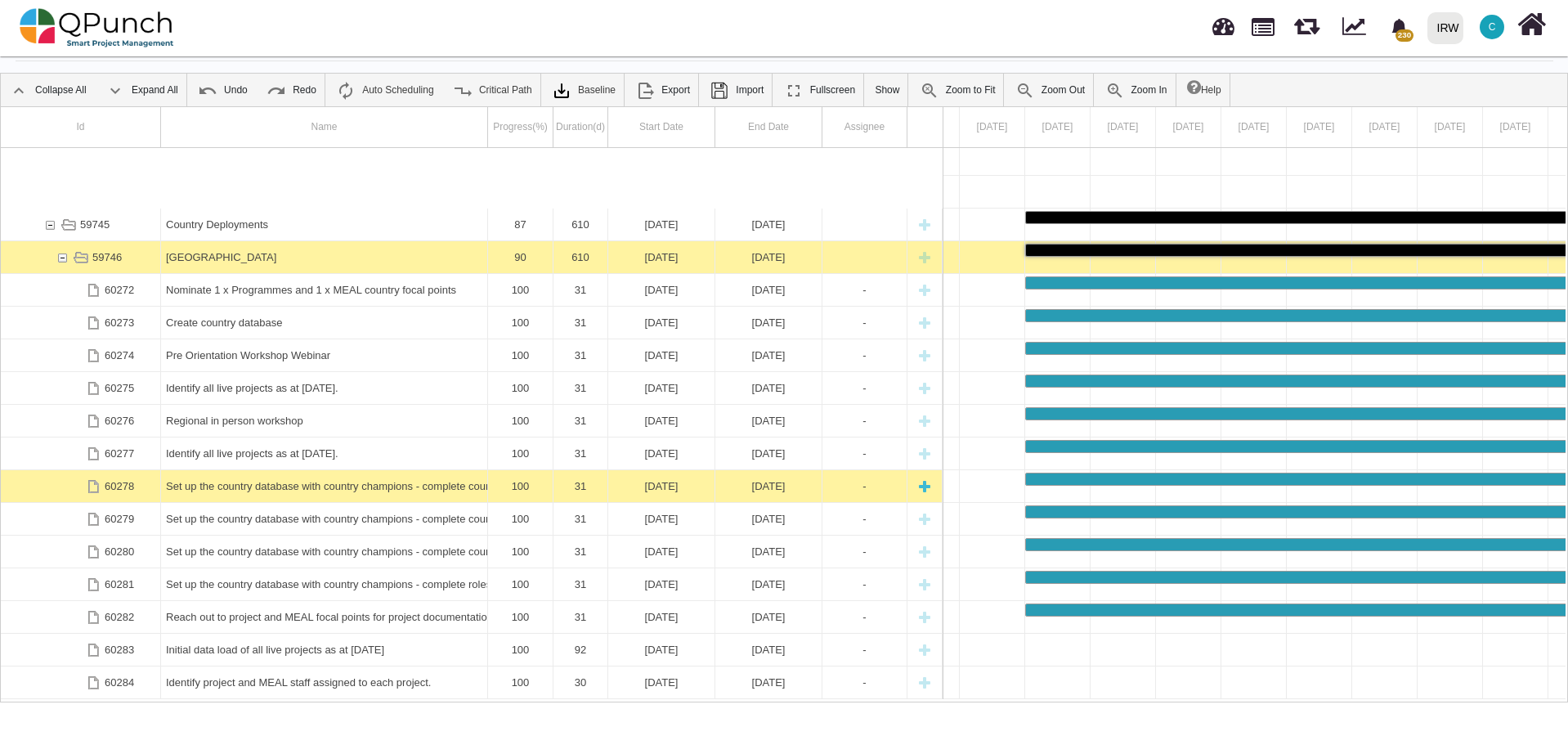
scroll to position [1092, 0]
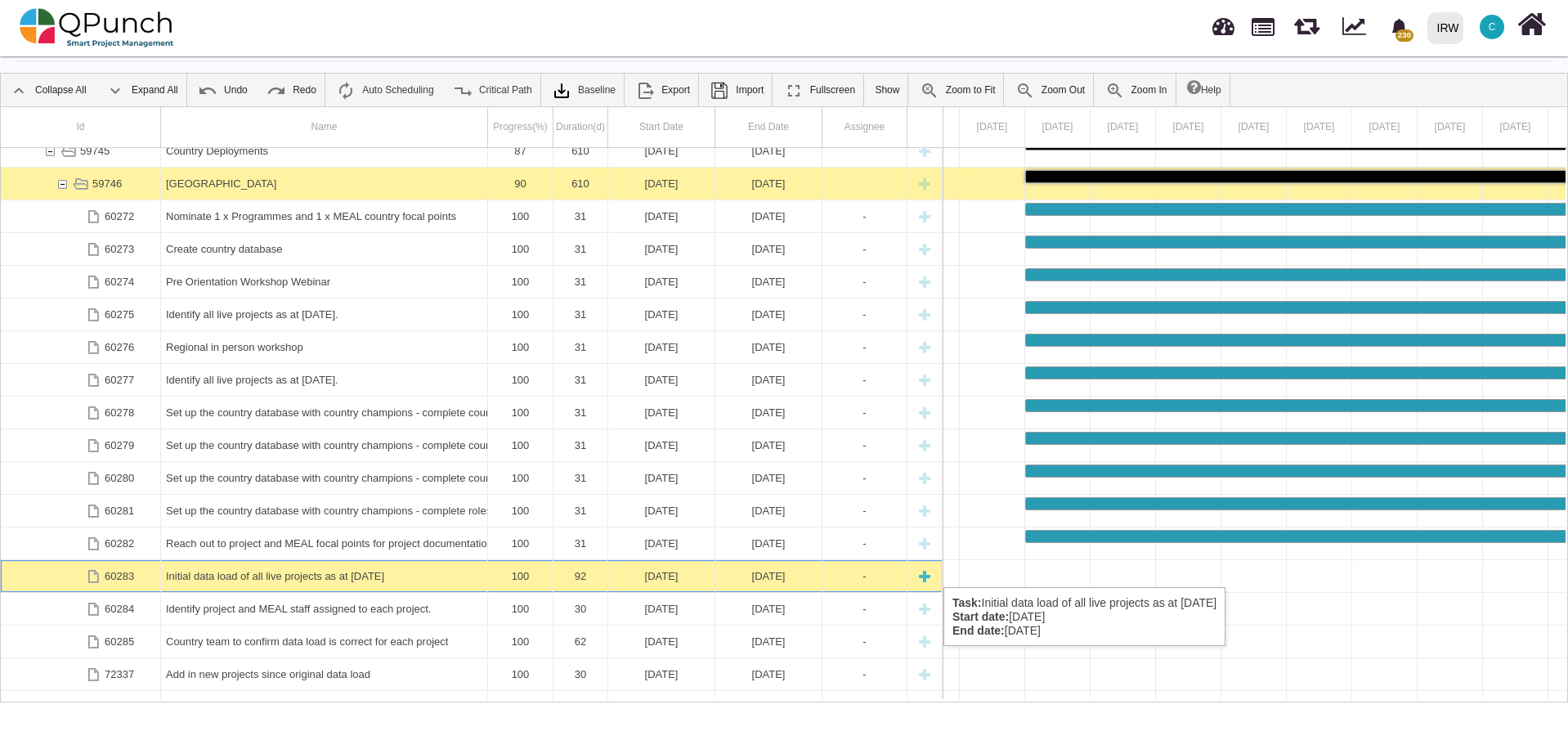
click at [351, 571] on div "Initial data load of all live projects as at [DATE]" at bounding box center [324, 576] width 316 height 32
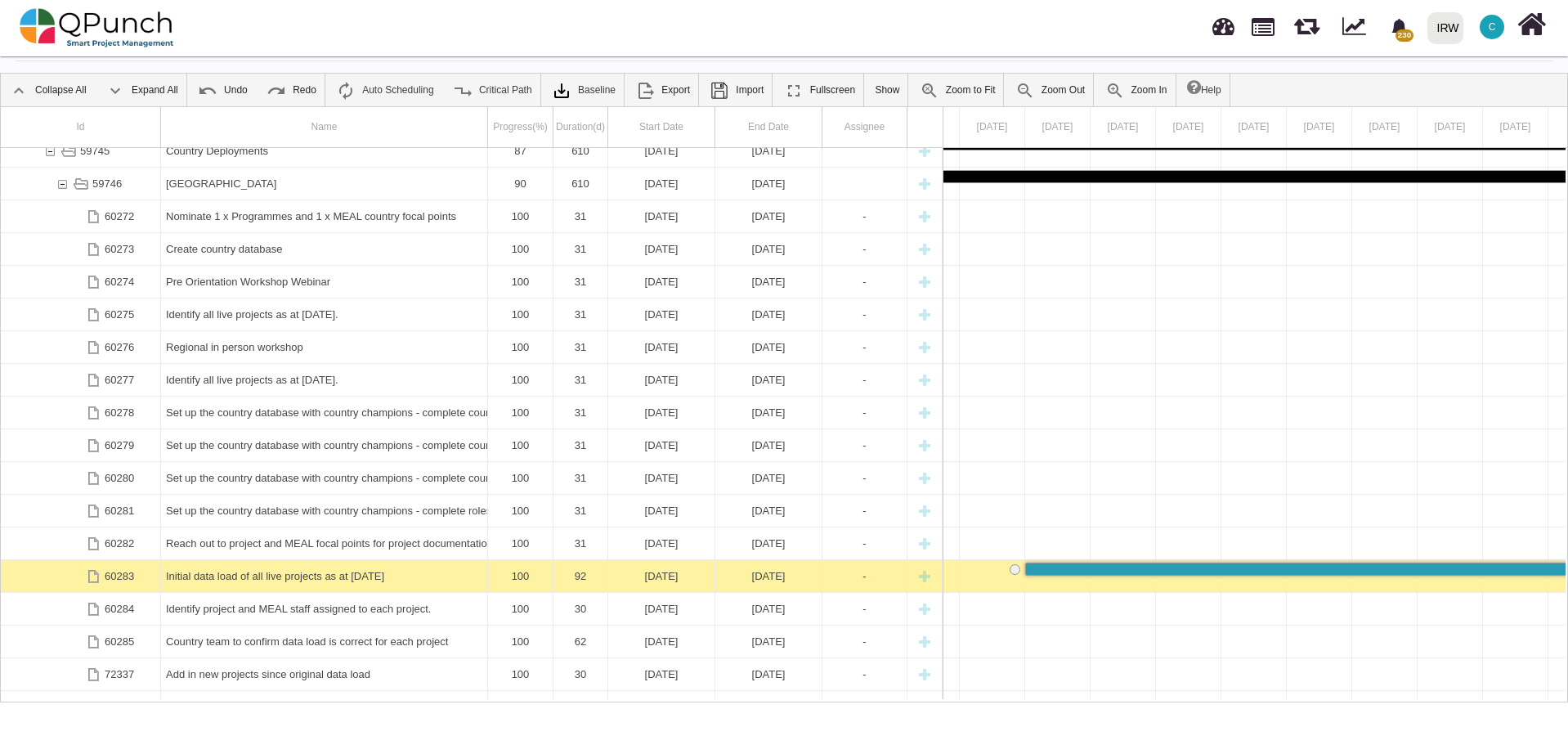
click at [351, 571] on div "Initial data load of all live projects as at [DATE]" at bounding box center [324, 576] width 316 height 32
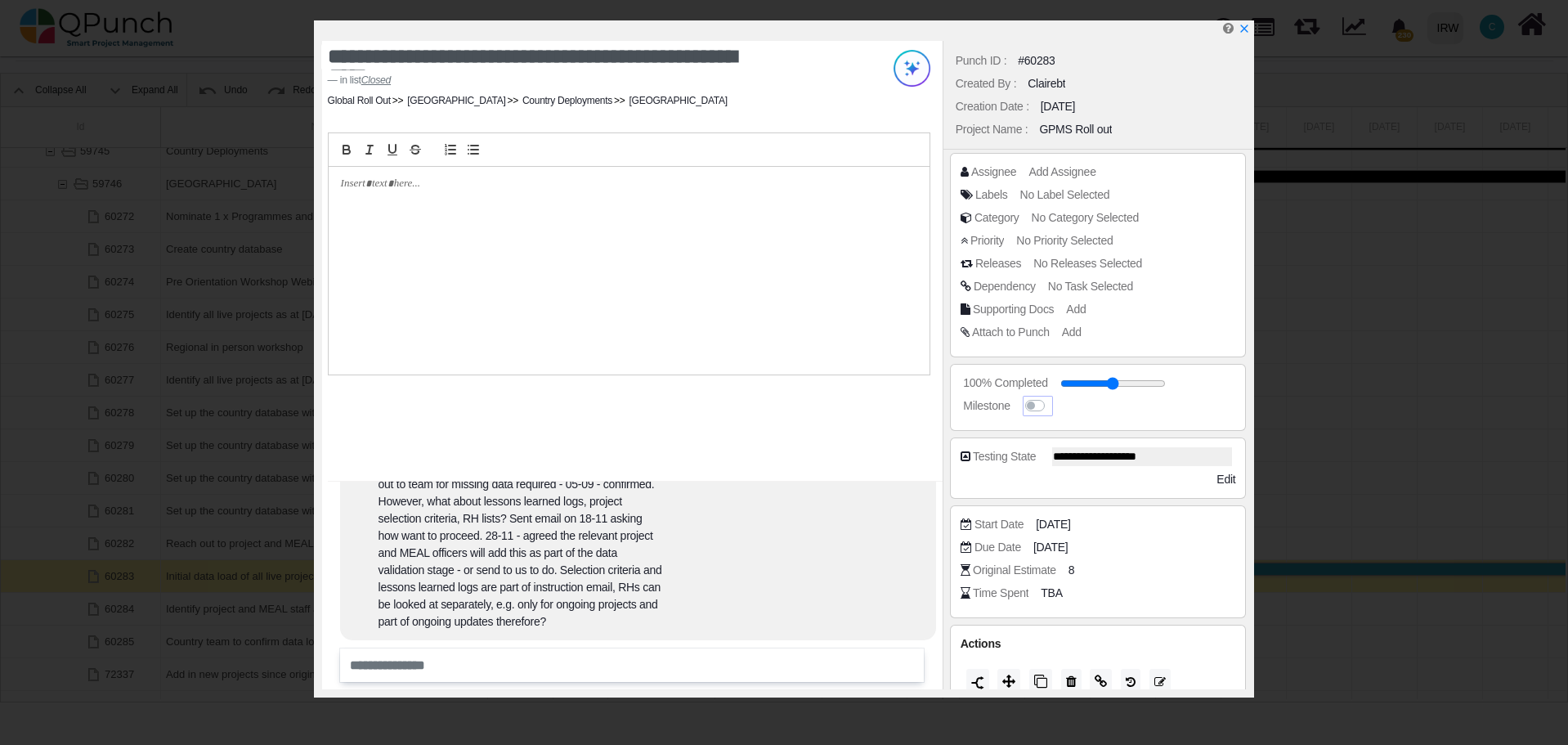
click at [1051, 397] on label at bounding box center [1051, 397] width 0 height 0
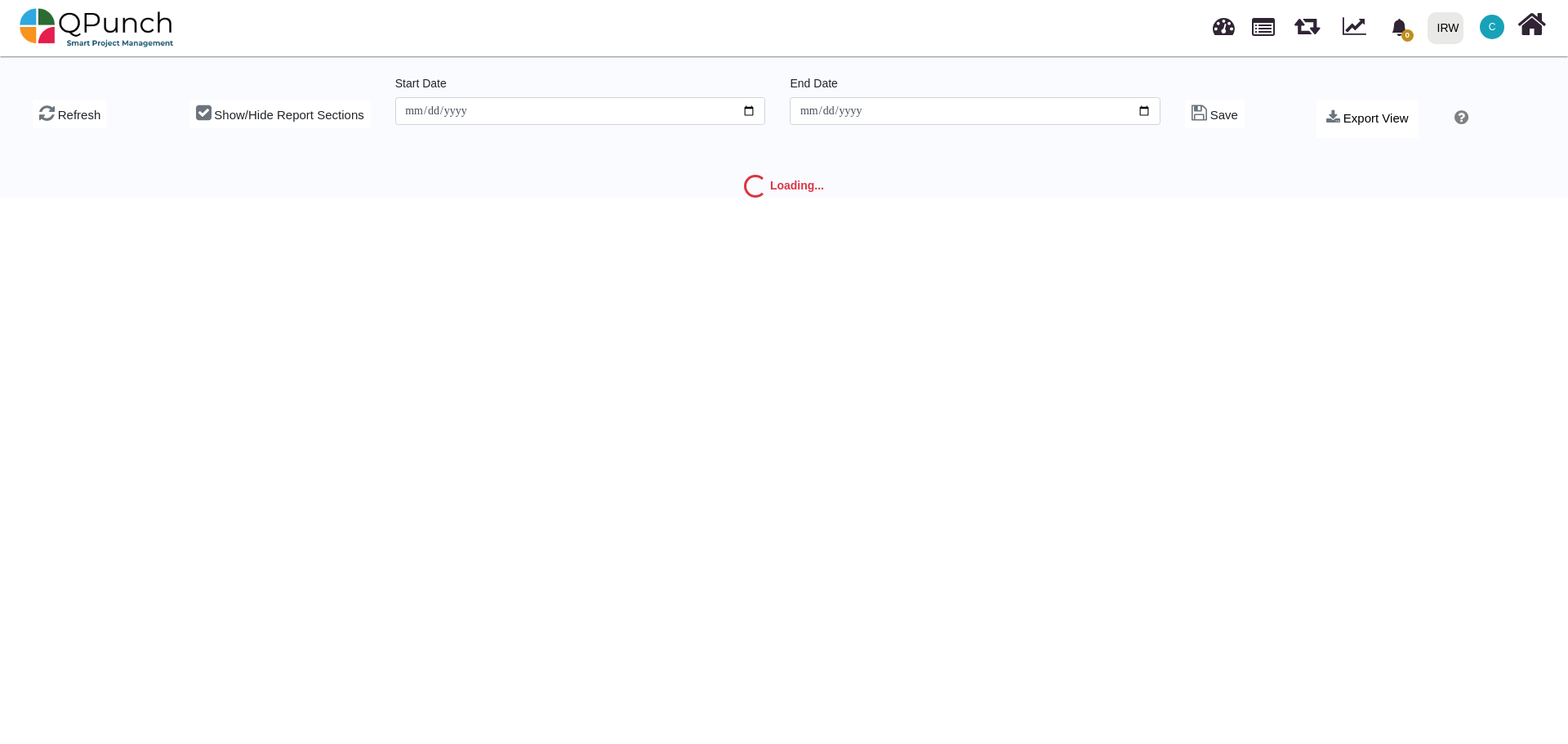
type input "**********"
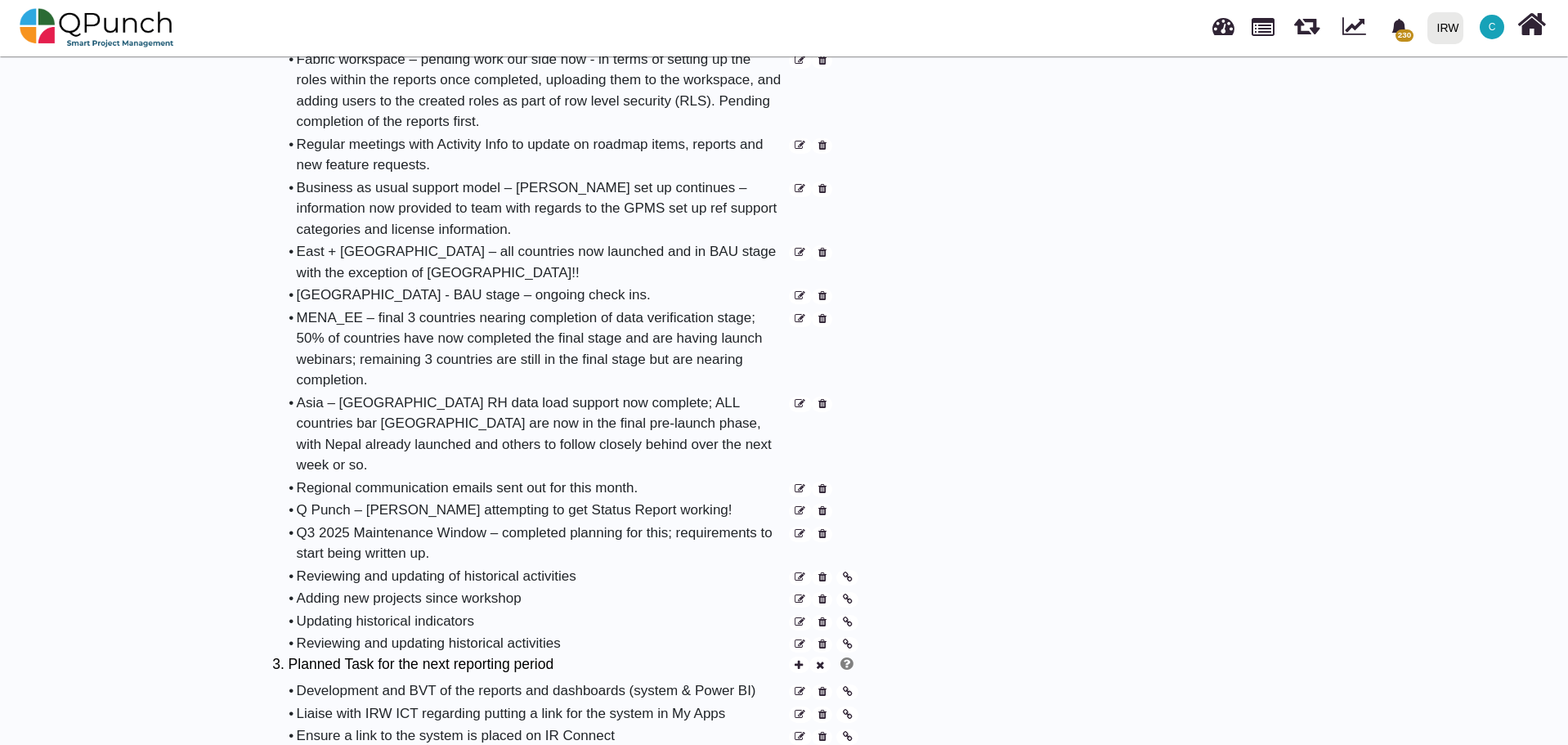
scroll to position [900, 0]
drag, startPoint x: 275, startPoint y: 632, endPoint x: 565, endPoint y: 632, distance: 290.0
click at [565, 657] on h5 "3. Planned Task for the next reporting period" at bounding box center [529, 666] width 515 height 17
copy h5 "3. Planned Task for the next reporting period"
